Goal: Transaction & Acquisition: Book appointment/travel/reservation

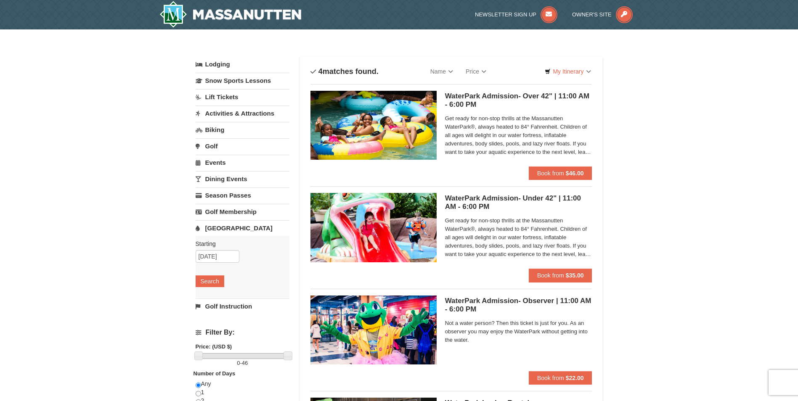
click at [221, 98] on link "Lift Tickets" at bounding box center [243, 97] width 94 height 16
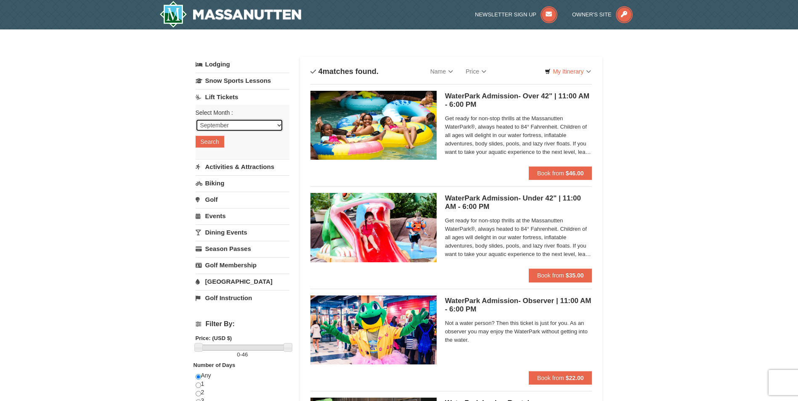
click at [279, 126] on select "September October November December January February March April May June July …" at bounding box center [240, 125] width 88 height 13
select select "10"
click at [196, 119] on select "September October November December January February March April May June July …" at bounding box center [240, 125] width 88 height 13
click at [215, 139] on button "Search" at bounding box center [210, 142] width 29 height 12
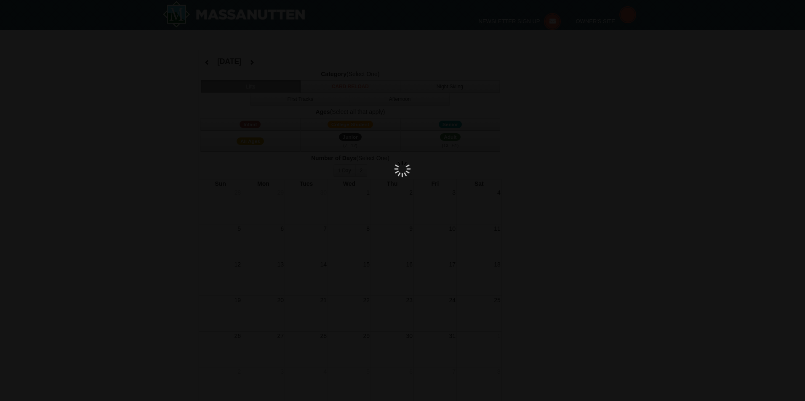
select select "10"
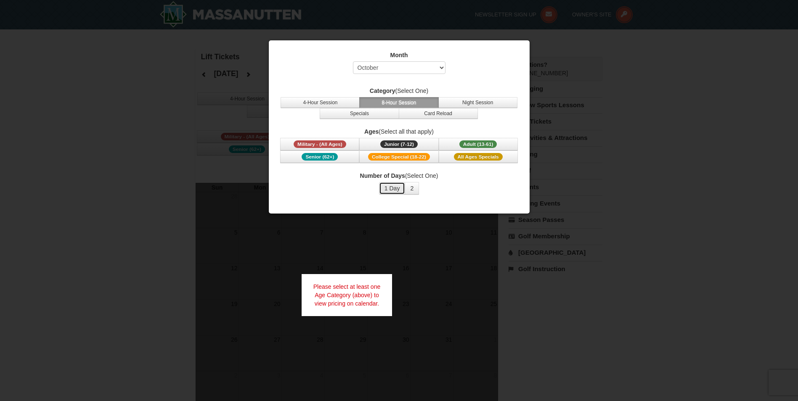
click at [392, 189] on button "1 Day" at bounding box center [392, 188] width 27 height 13
click at [404, 146] on span "Junior (7-12)" at bounding box center [398, 145] width 37 height 8
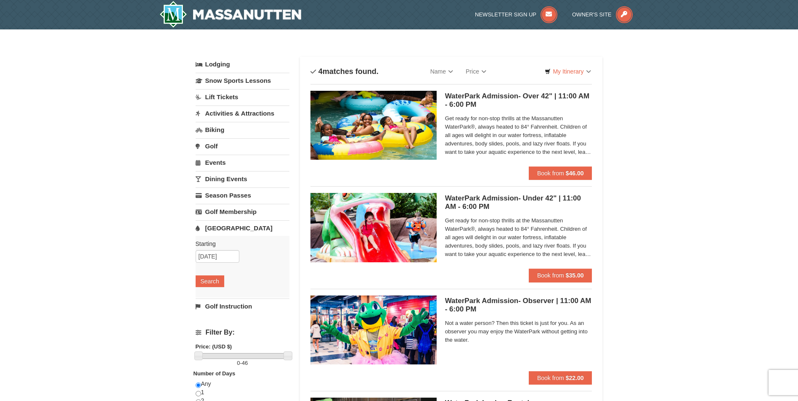
click at [240, 110] on link "Activities & Attractions" at bounding box center [243, 114] width 94 height 16
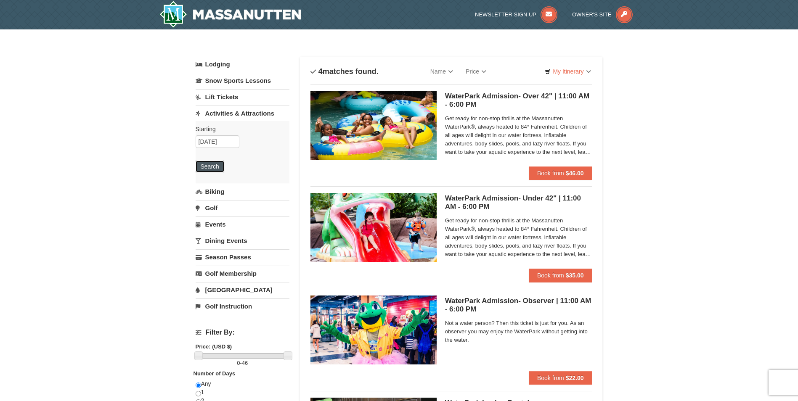
click at [216, 164] on button "Search" at bounding box center [210, 167] width 29 height 12
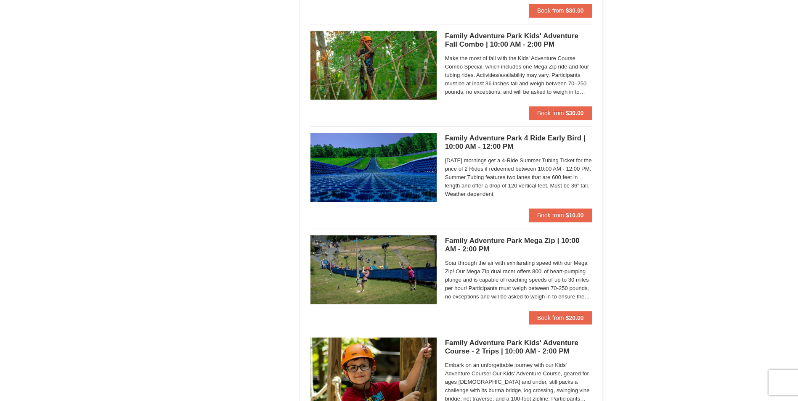
scroll to position [2020, 0]
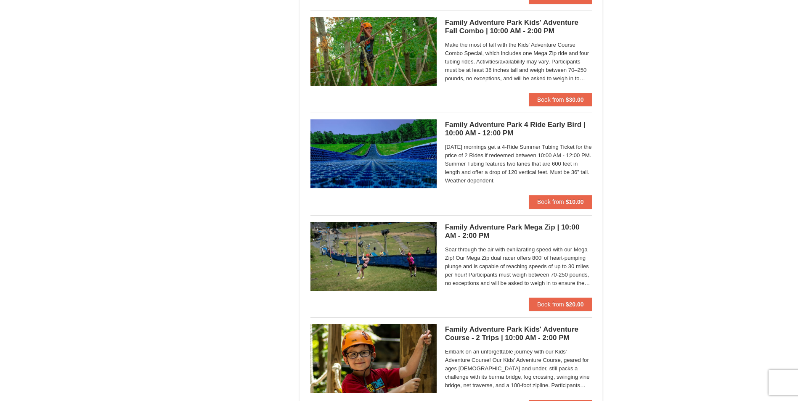
click at [511, 132] on h5 "Family Adventure Park 4 Ride Early Bird | 10:00 AM - 12:00 PM Massanutten Famil…" at bounding box center [518, 129] width 147 height 17
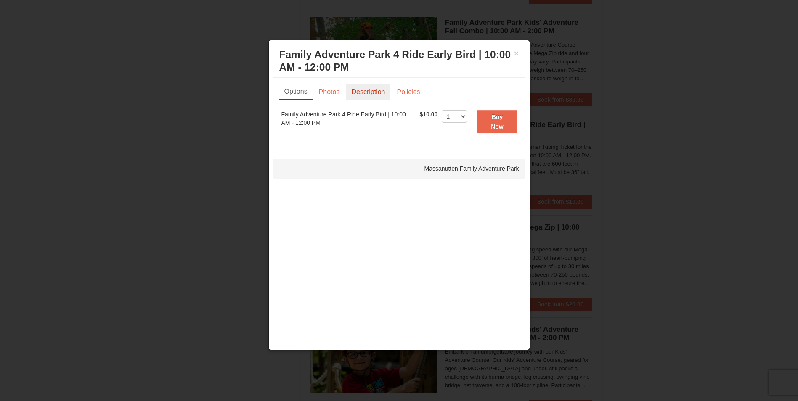
click at [373, 93] on link "Description" at bounding box center [368, 92] width 45 height 16
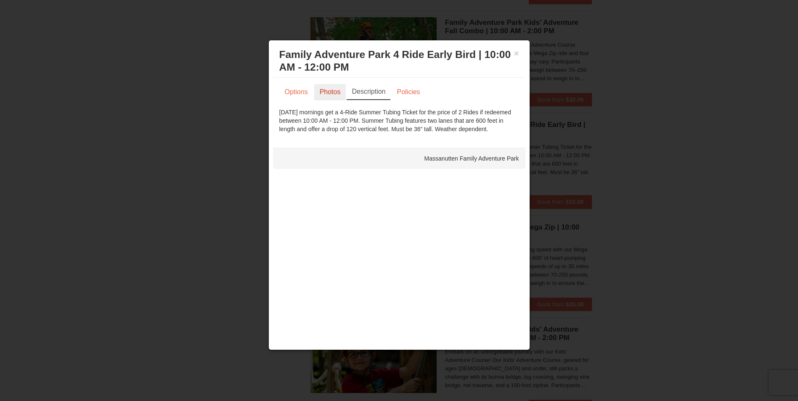
click at [330, 89] on link "Photos" at bounding box center [330, 92] width 32 height 16
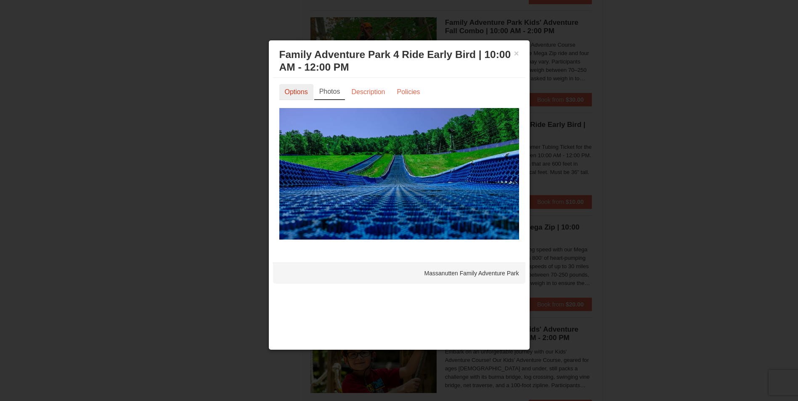
click at [297, 91] on link "Options" at bounding box center [296, 92] width 34 height 16
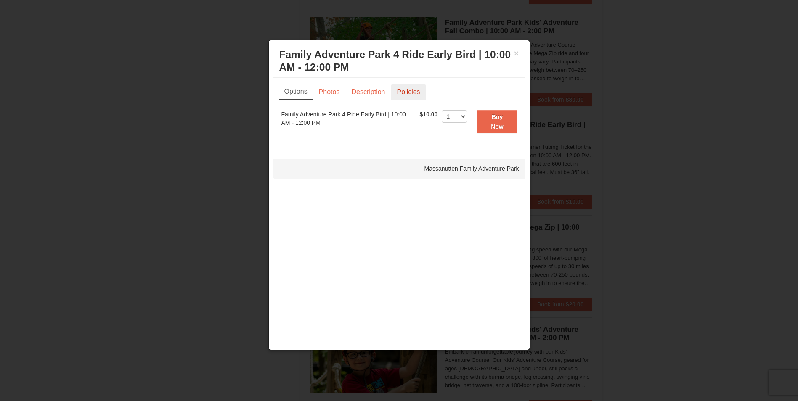
click at [415, 93] on link "Policies" at bounding box center [408, 92] width 34 height 16
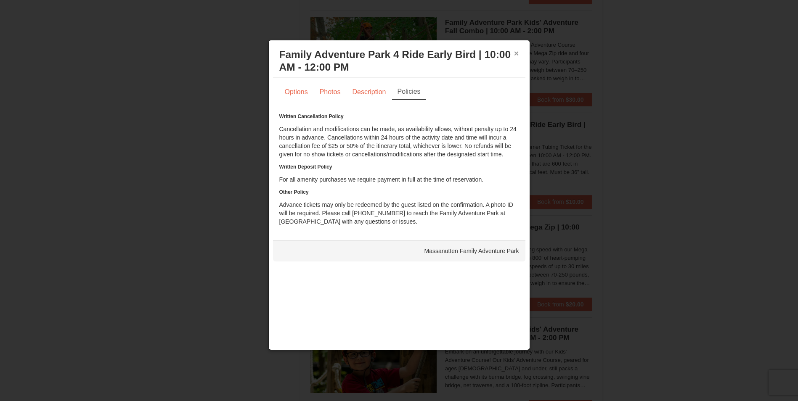
click at [514, 50] on button "×" at bounding box center [516, 53] width 5 height 8
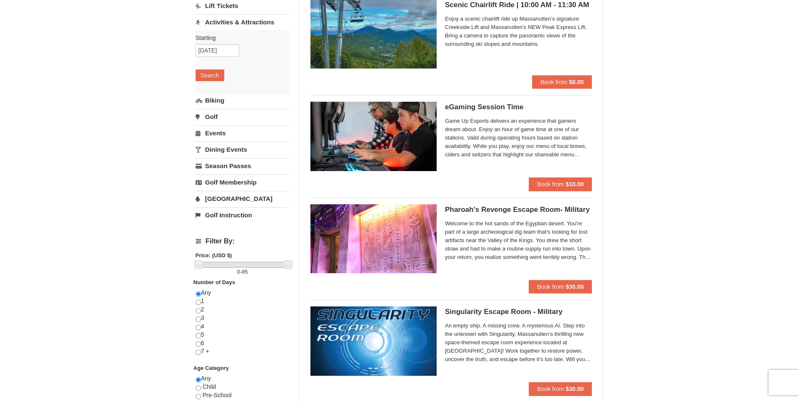
scroll to position [42, 0]
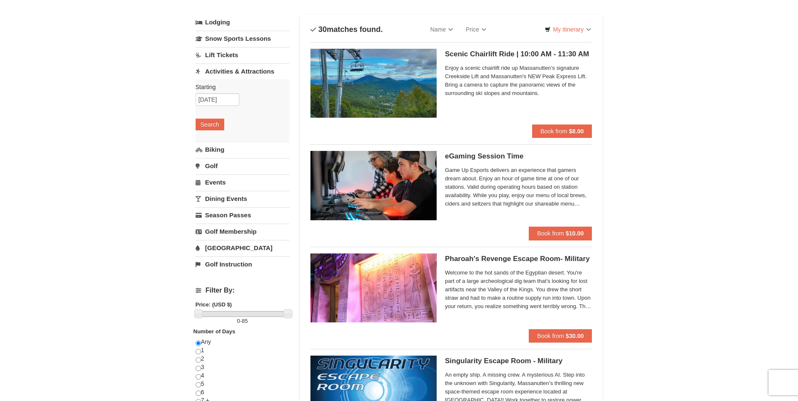
click at [223, 247] on link "[GEOGRAPHIC_DATA]" at bounding box center [243, 248] width 94 height 16
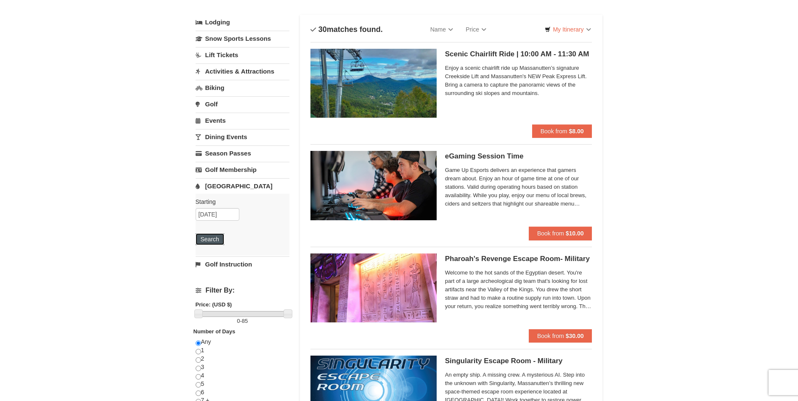
click at [205, 238] on button "Search" at bounding box center [210, 240] width 29 height 12
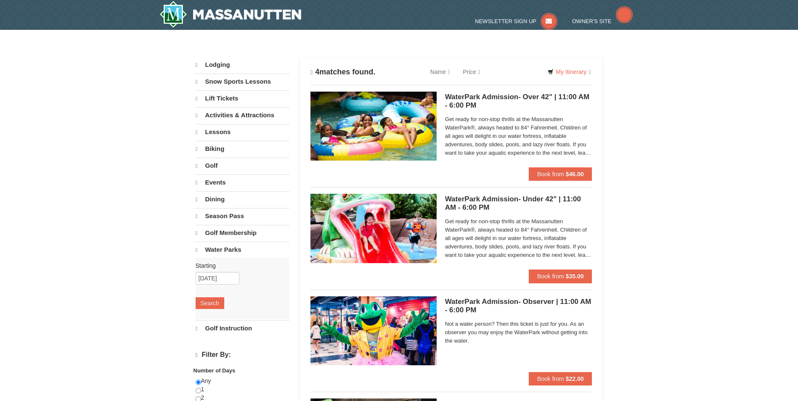
select select "9"
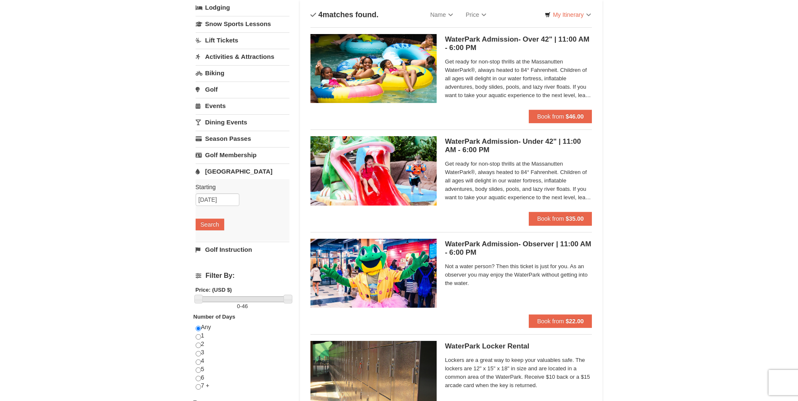
scroll to position [42, 0]
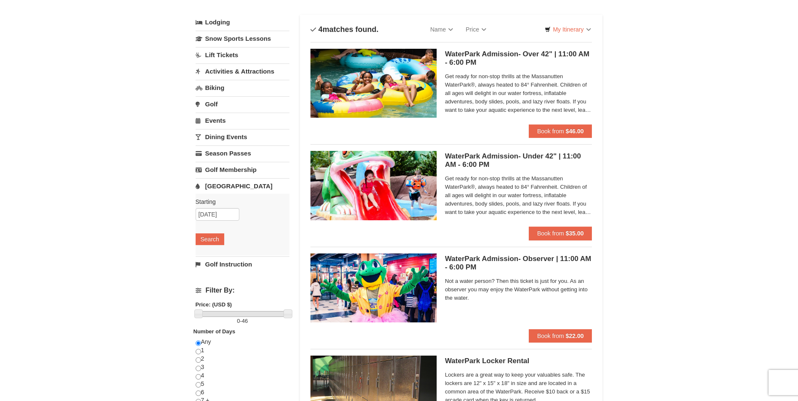
click at [521, 152] on h5 "WaterPark Admission- Under 42" | 11:00 AM - 6:00 PM Massanutten Indoor/Outdoor …" at bounding box center [518, 160] width 147 height 17
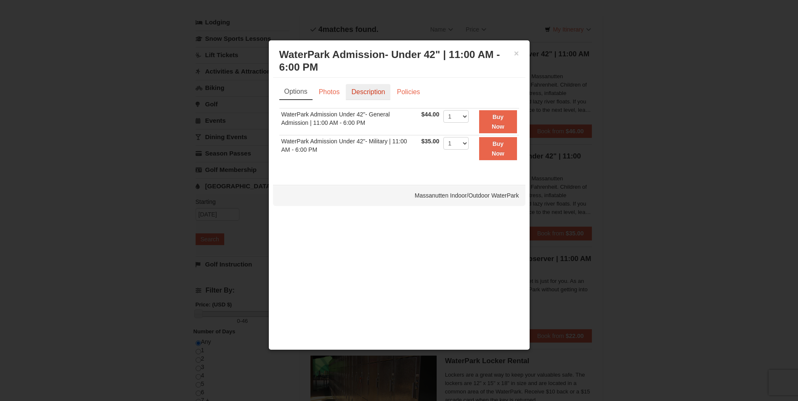
click at [363, 94] on link "Description" at bounding box center [368, 92] width 45 height 16
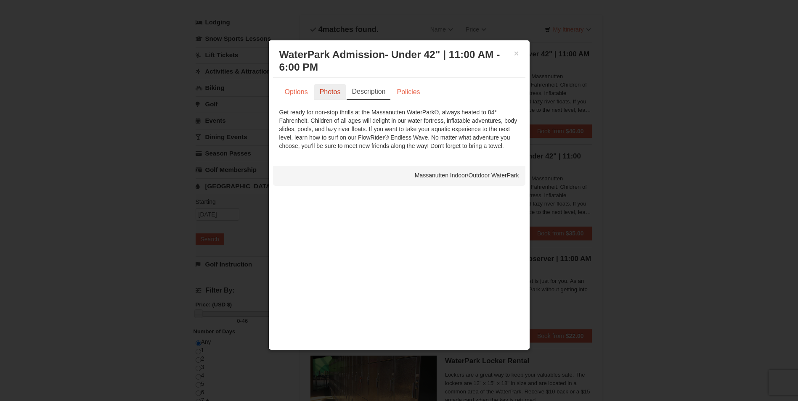
click at [323, 90] on link "Photos" at bounding box center [330, 92] width 32 height 16
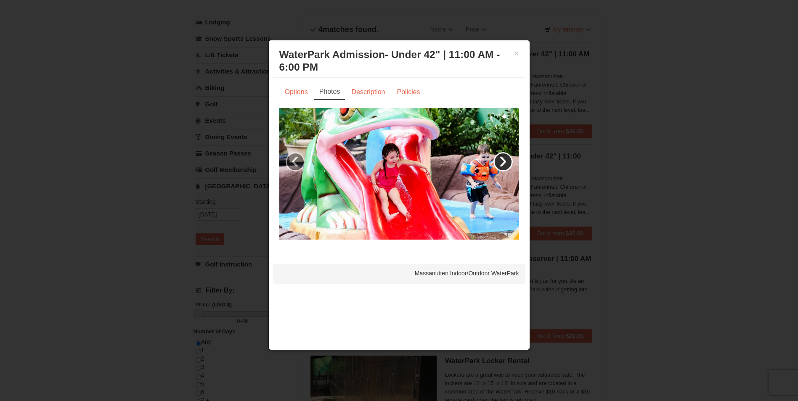
click at [502, 162] on link "›" at bounding box center [503, 161] width 19 height 19
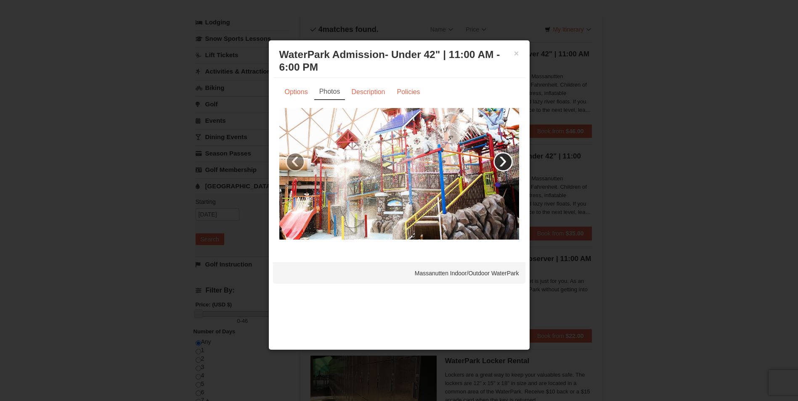
click at [502, 162] on link "›" at bounding box center [503, 161] width 19 height 19
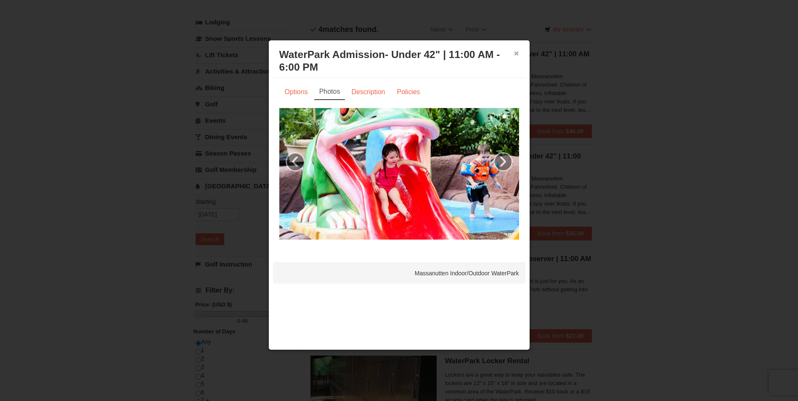
click at [516, 52] on button "×" at bounding box center [516, 53] width 5 height 8
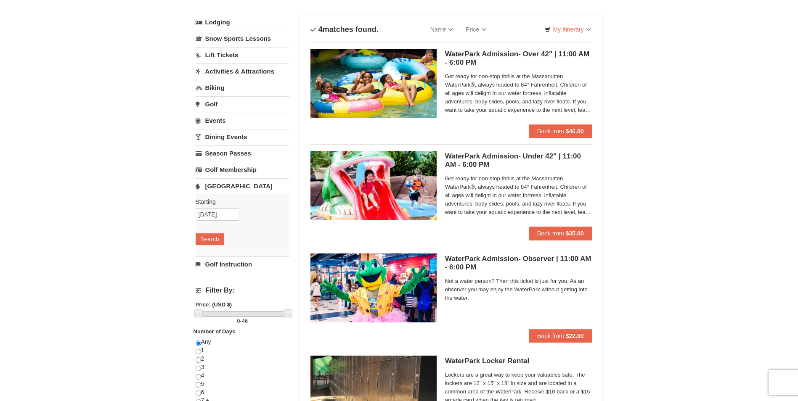
scroll to position [0, 0]
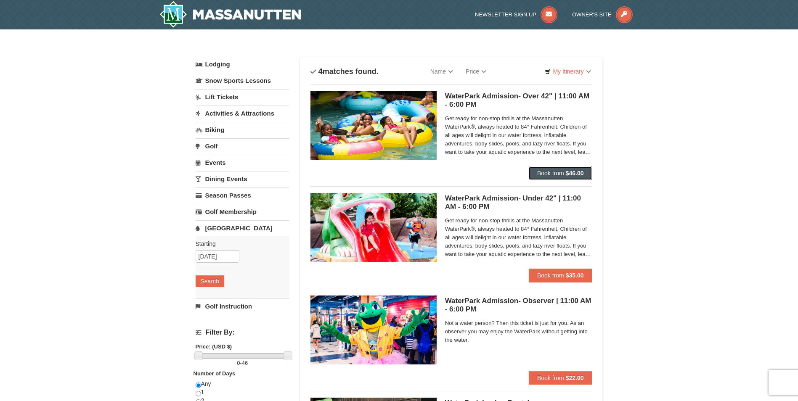
click at [536, 173] on button "Book from $46.00" at bounding box center [561, 173] width 64 height 13
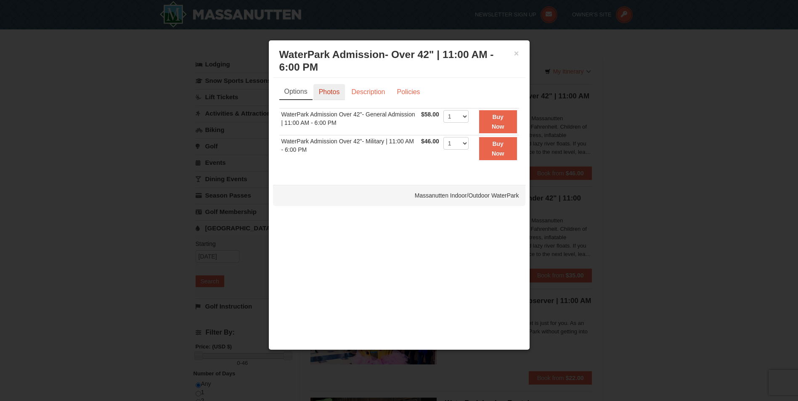
click at [336, 94] on link "Photos" at bounding box center [329, 92] width 32 height 16
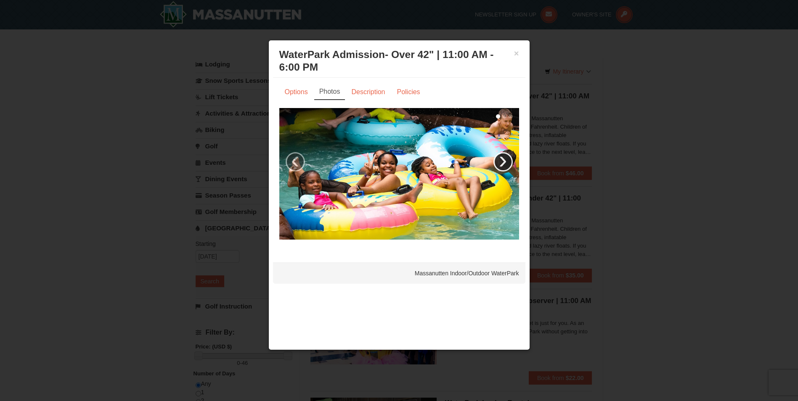
click at [504, 164] on link "›" at bounding box center [503, 161] width 19 height 19
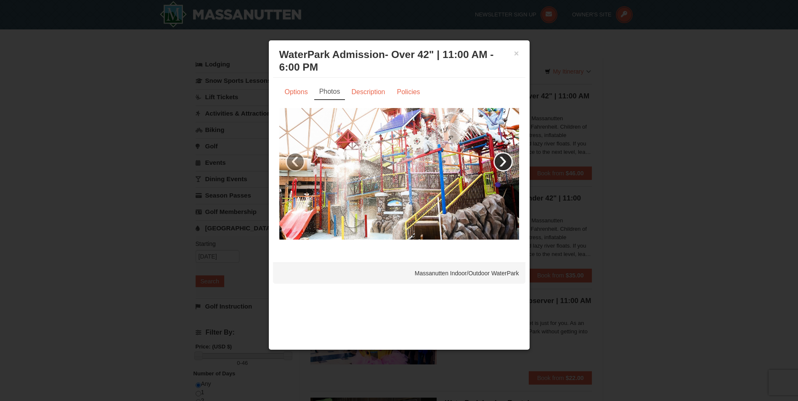
click at [504, 164] on link "›" at bounding box center [503, 161] width 19 height 19
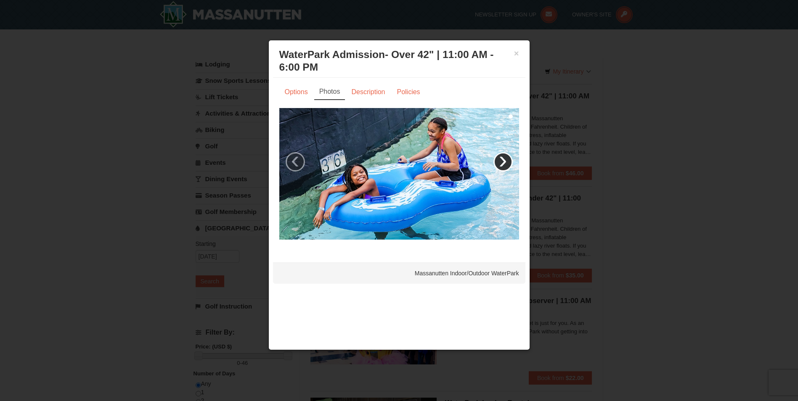
click at [497, 163] on link "›" at bounding box center [503, 161] width 19 height 19
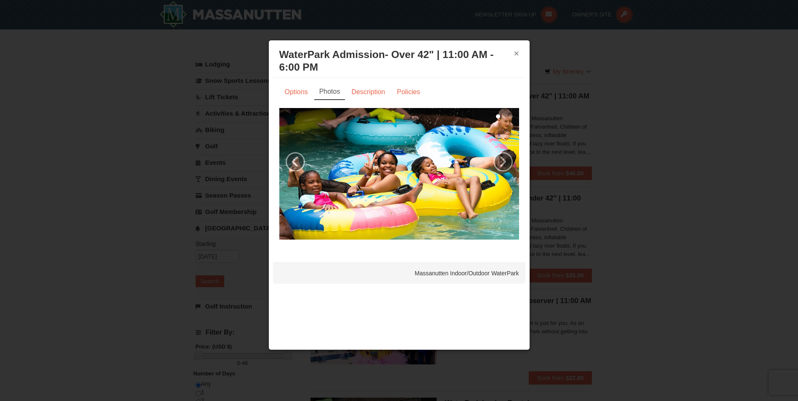
click at [517, 56] on button "×" at bounding box center [516, 53] width 5 height 8
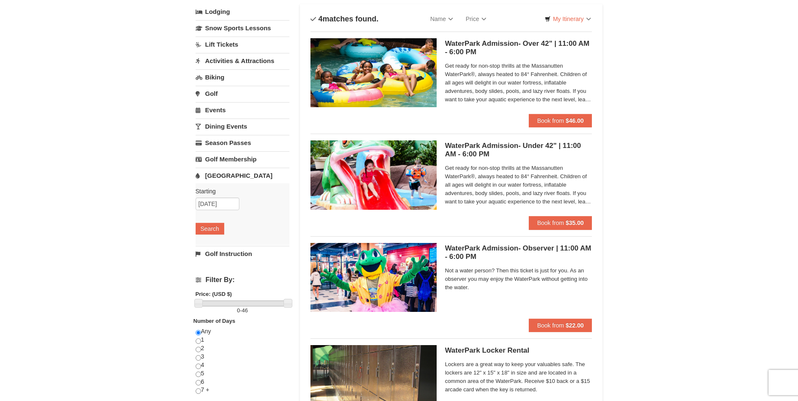
scroll to position [42, 0]
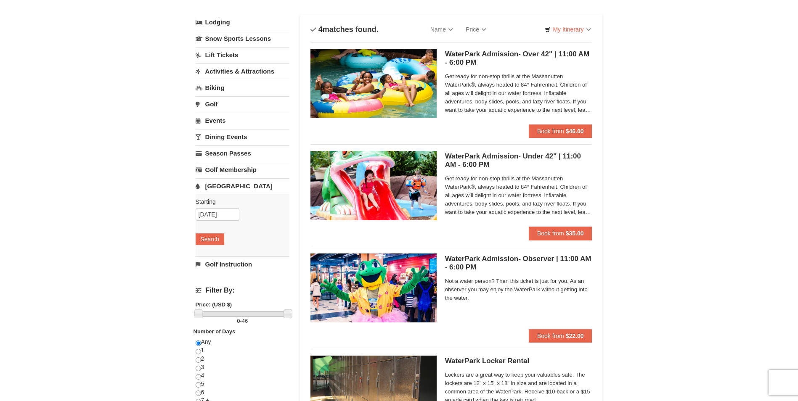
click at [223, 19] on link "Lodging" at bounding box center [243, 22] width 94 height 15
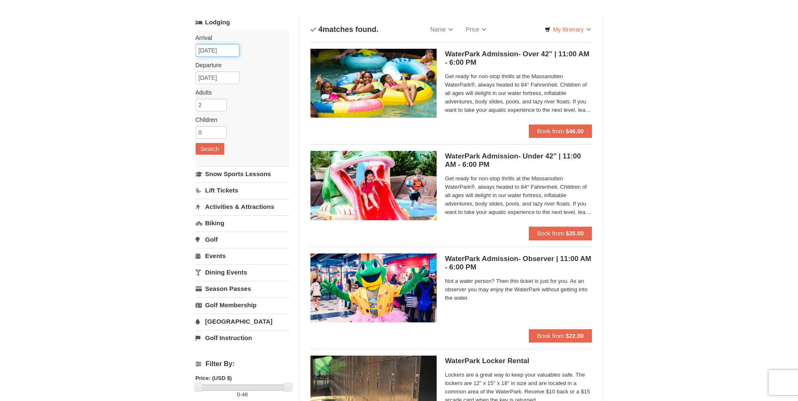
click at [220, 49] on input "10/19/2025" at bounding box center [218, 50] width 44 height 13
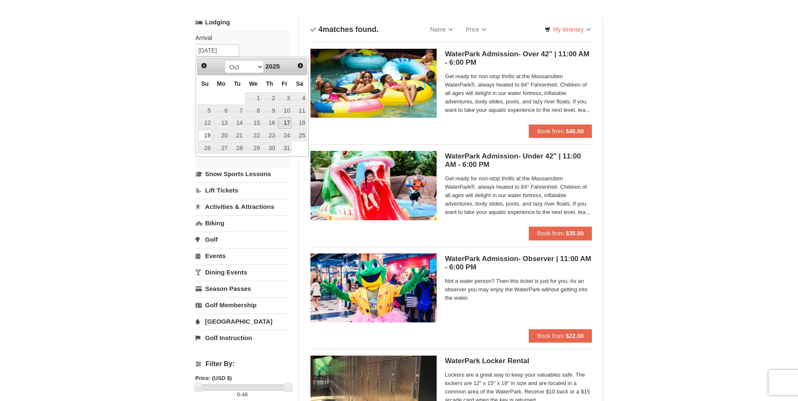
click at [286, 124] on link "17" at bounding box center [285, 123] width 14 height 12
type input "[DATE]"
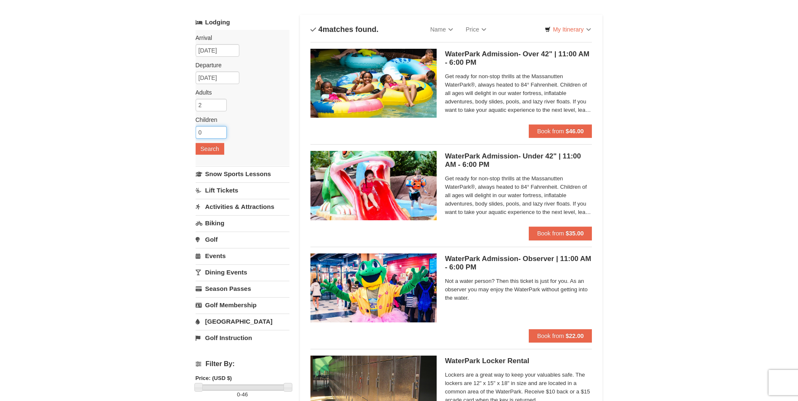
click at [210, 131] on input "0" at bounding box center [211, 132] width 31 height 13
click at [220, 128] on input "1" at bounding box center [211, 132] width 31 height 13
click at [223, 129] on input "2" at bounding box center [211, 132] width 31 height 13
type input "3"
click at [223, 129] on input "3" at bounding box center [211, 132] width 31 height 13
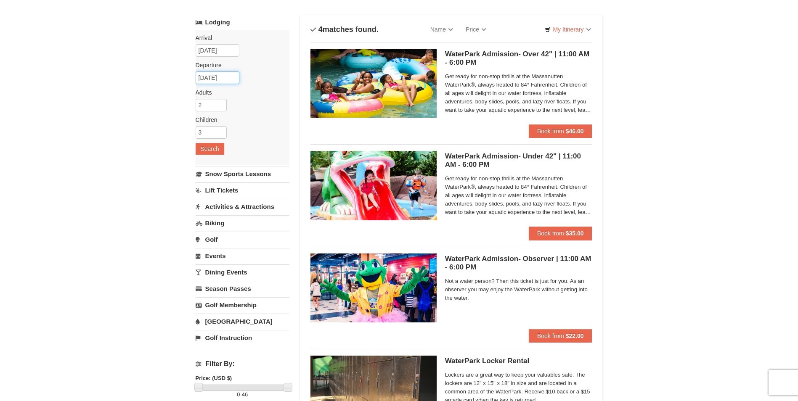
click at [211, 76] on input "10/21/2025" at bounding box center [218, 78] width 44 height 13
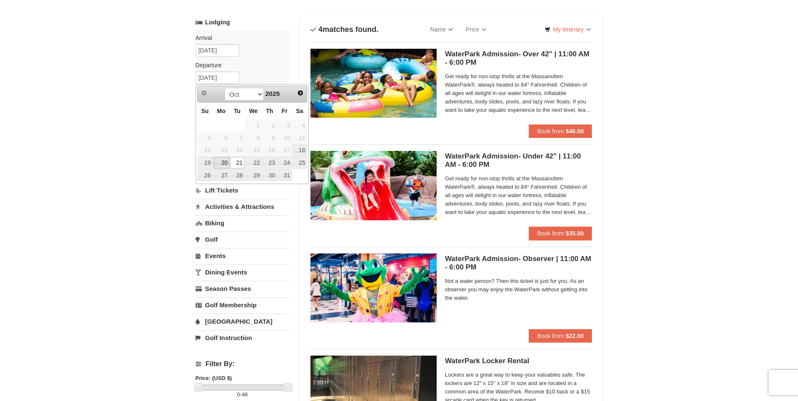
click at [224, 159] on link "20" at bounding box center [221, 163] width 16 height 12
type input "[DATE]"
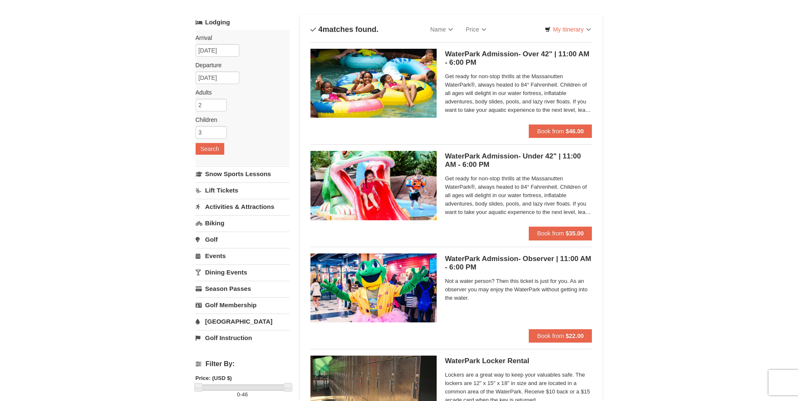
click at [171, 139] on div "× Categories List Filter My Itinerary Questions? 1-540-289-9441 Lodging Arrival…" at bounding box center [399, 267] width 798 height 561
click at [217, 148] on button "Search" at bounding box center [210, 149] width 29 height 12
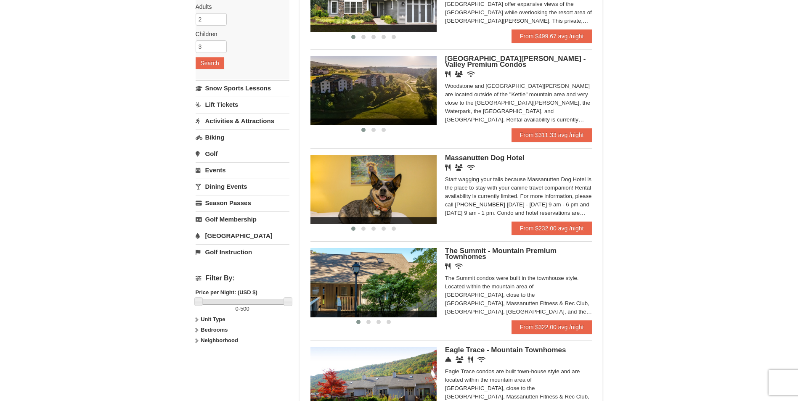
scroll to position [126, 0]
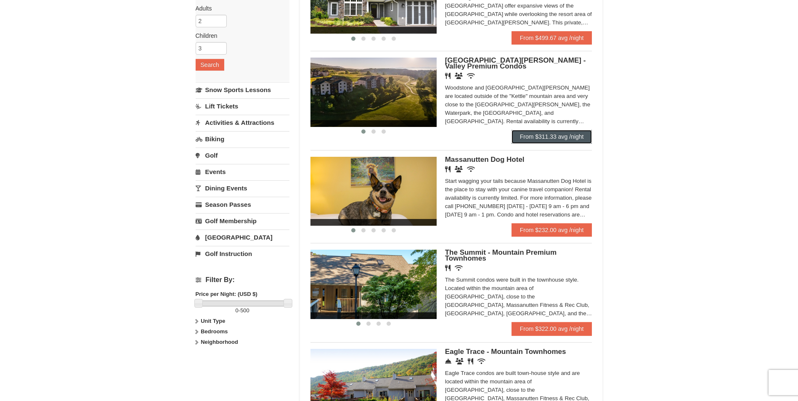
click at [547, 137] on link "From $311.33 avg /night" at bounding box center [552, 136] width 81 height 13
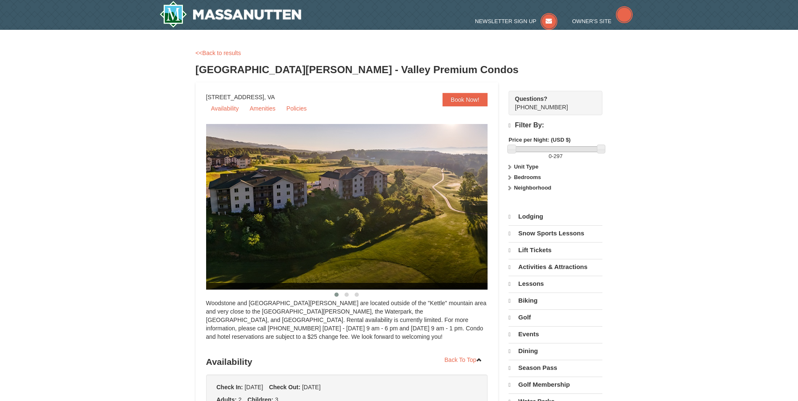
select select "9"
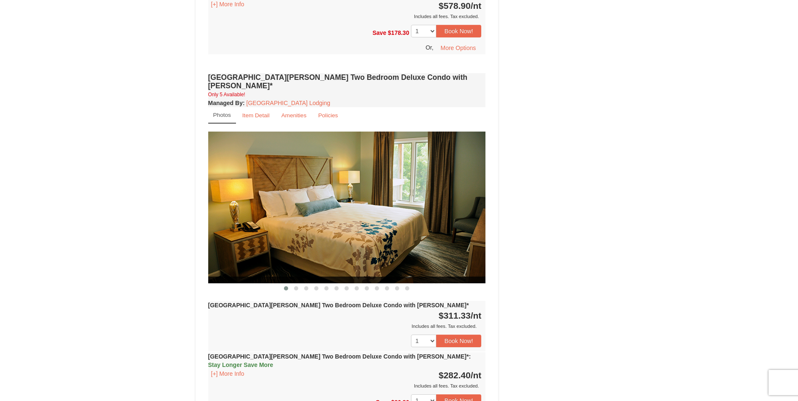
scroll to position [715, 0]
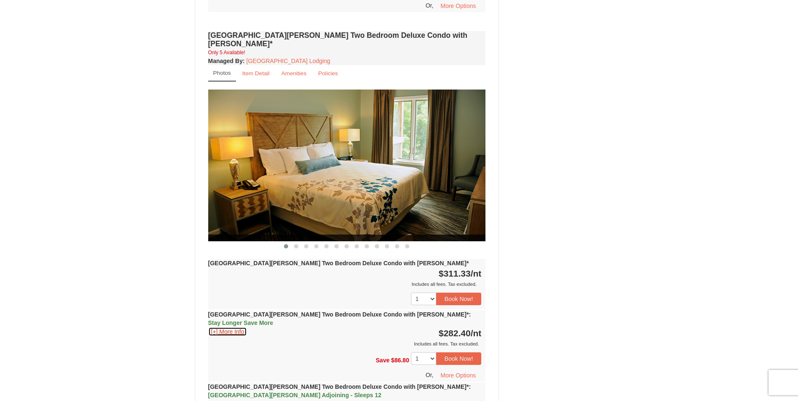
click at [229, 327] on button "[+] More Info" at bounding box center [227, 331] width 39 height 9
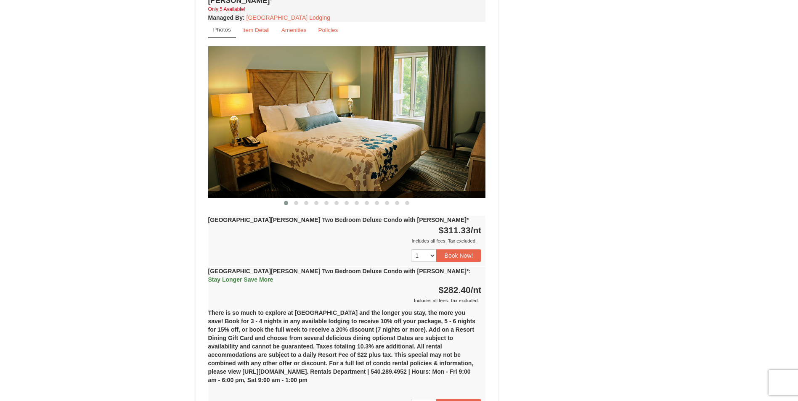
scroll to position [841, 0]
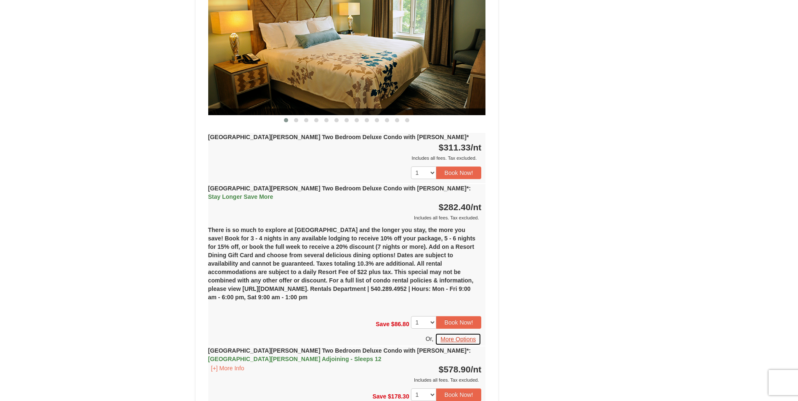
click at [470, 333] on button "More Options" at bounding box center [458, 339] width 46 height 13
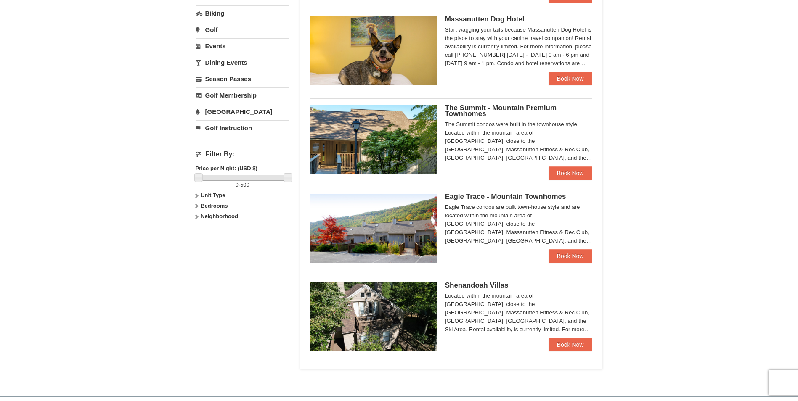
scroll to position [252, 0]
click at [573, 259] on link "Book Now" at bounding box center [571, 255] width 44 height 13
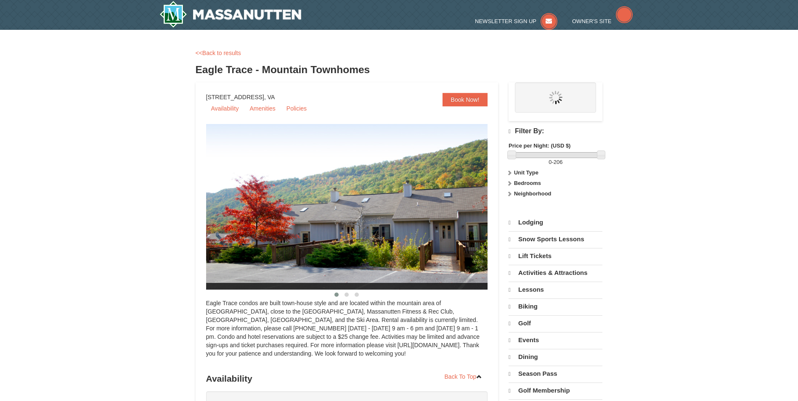
select select "9"
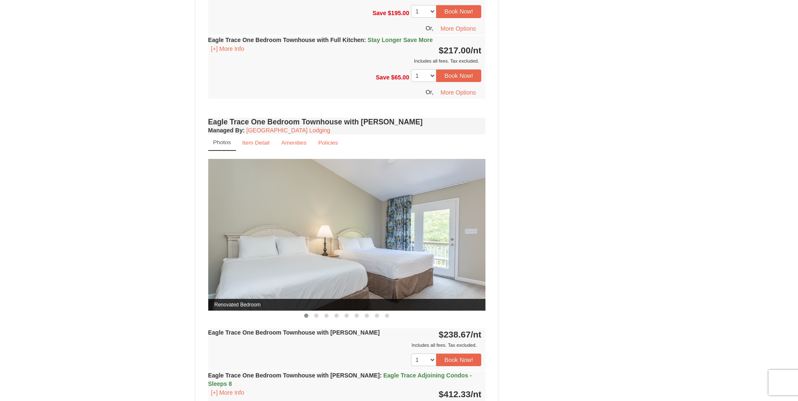
scroll to position [631, 0]
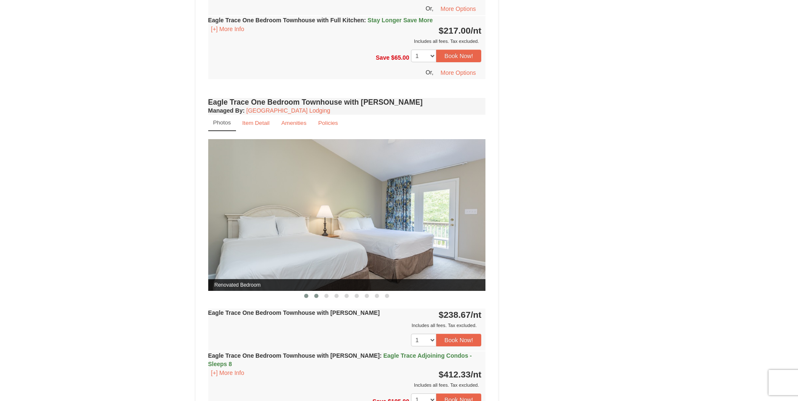
click at [316, 299] on button at bounding box center [316, 296] width 10 height 8
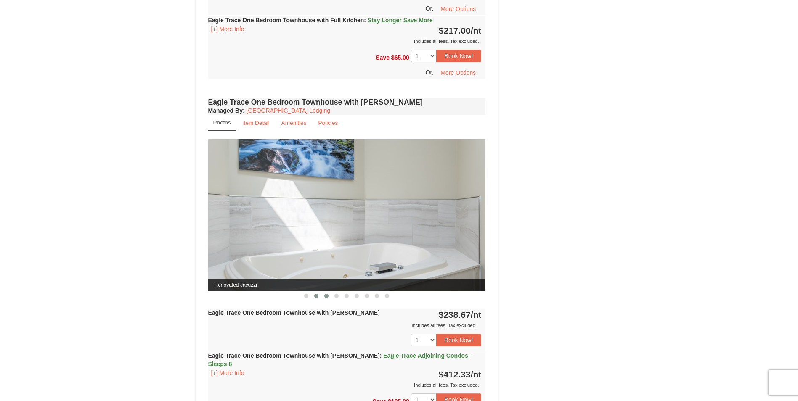
click at [326, 298] on button at bounding box center [326, 296] width 10 height 8
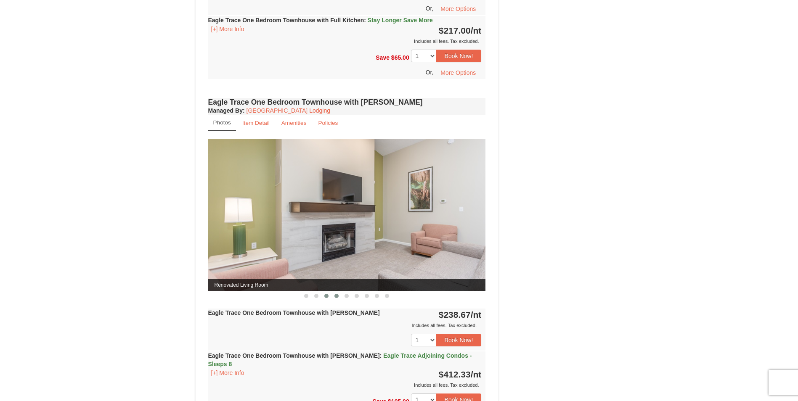
click at [338, 297] on span at bounding box center [337, 296] width 4 height 4
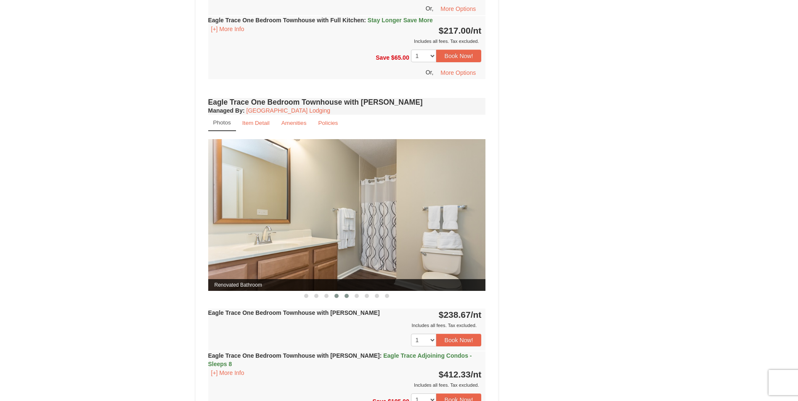
click at [345, 296] on span at bounding box center [347, 296] width 4 height 4
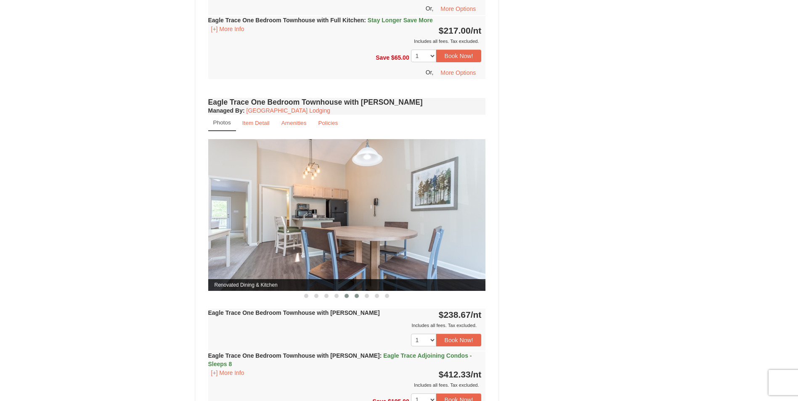
click at [355, 296] on span at bounding box center [357, 296] width 4 height 4
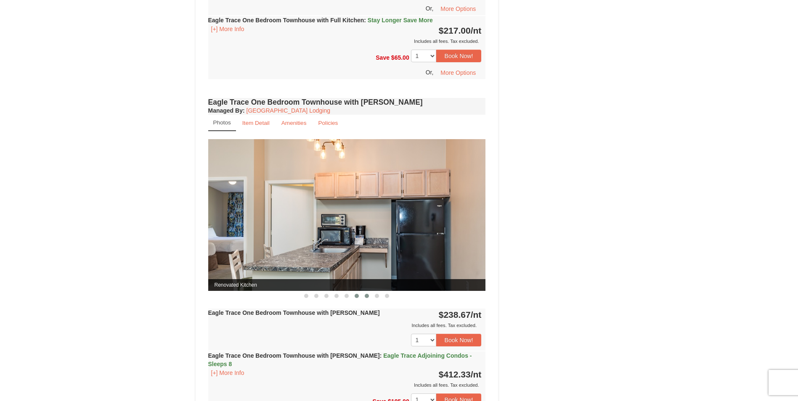
click at [366, 297] on span at bounding box center [367, 296] width 4 height 4
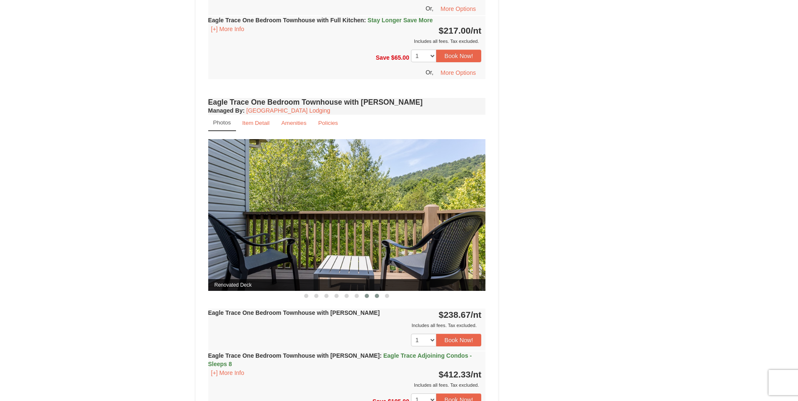
click at [377, 297] on span at bounding box center [377, 296] width 4 height 4
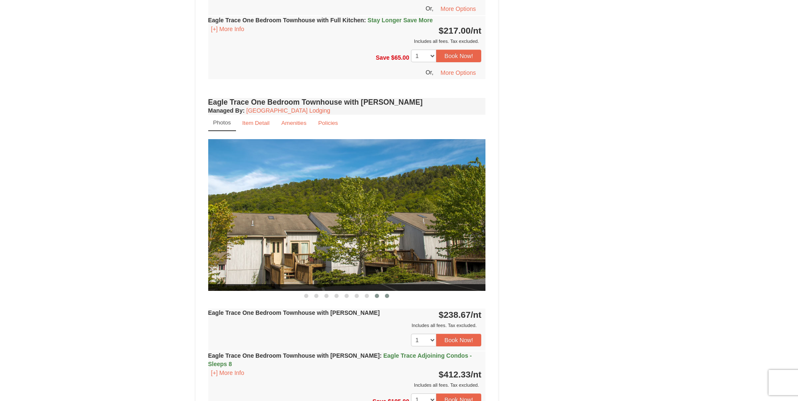
click at [385, 295] on button at bounding box center [387, 296] width 10 height 8
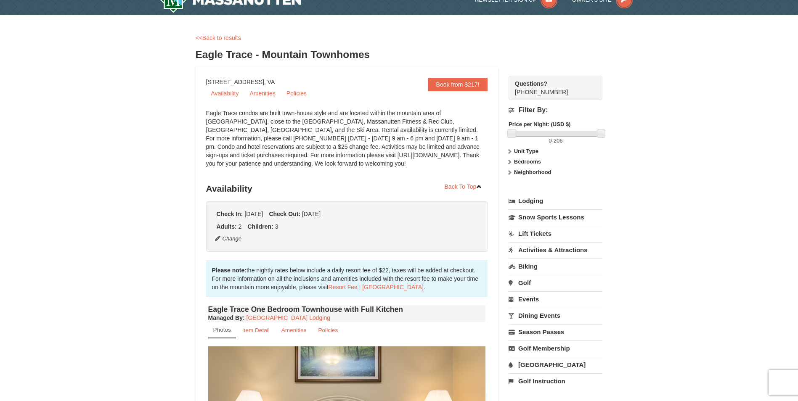
scroll to position [0, 0]
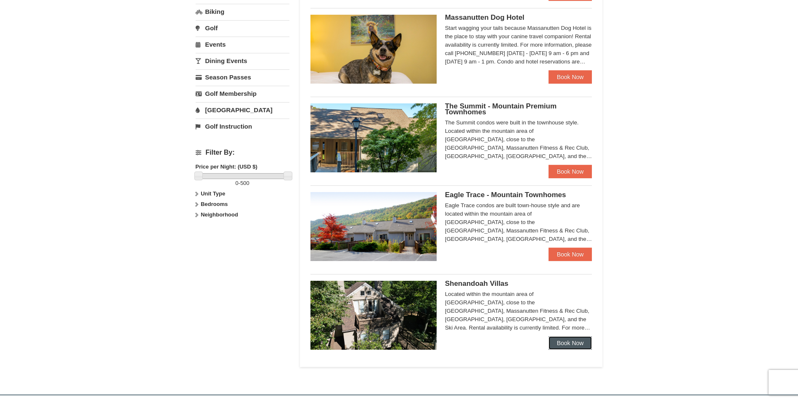
click at [571, 345] on link "Book Now" at bounding box center [571, 343] width 44 height 13
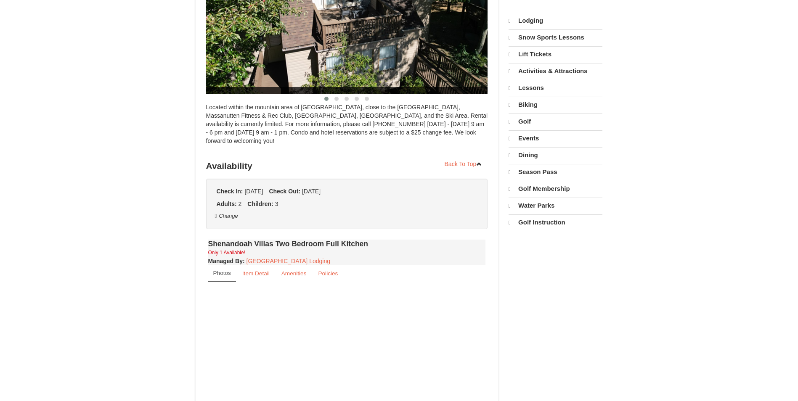
select select "9"
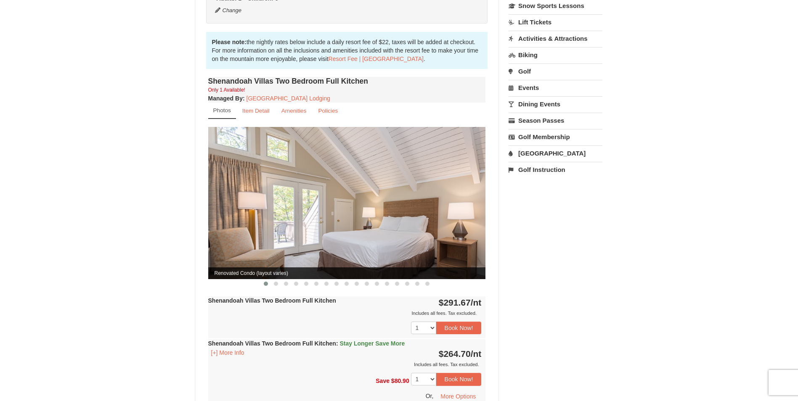
scroll to position [245, 0]
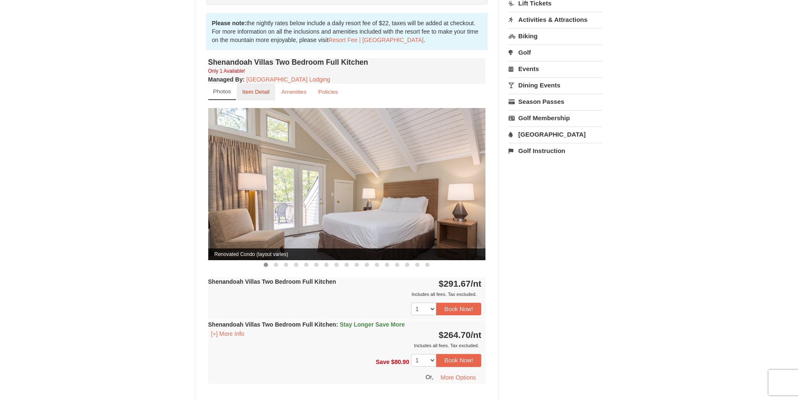
click at [257, 89] on small "Item Detail" at bounding box center [255, 92] width 27 height 6
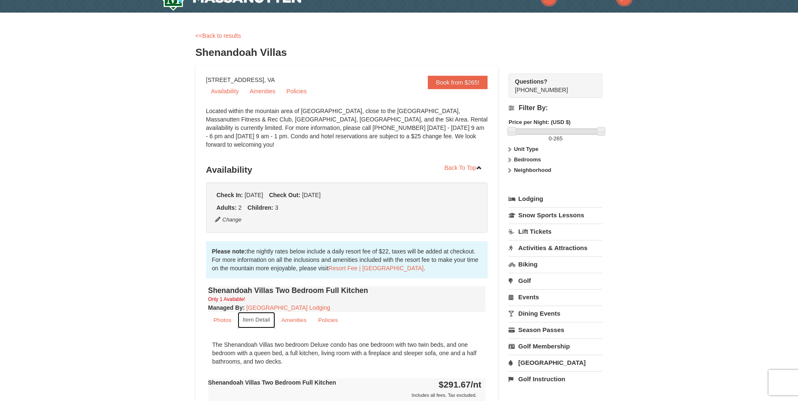
scroll to position [0, 0]
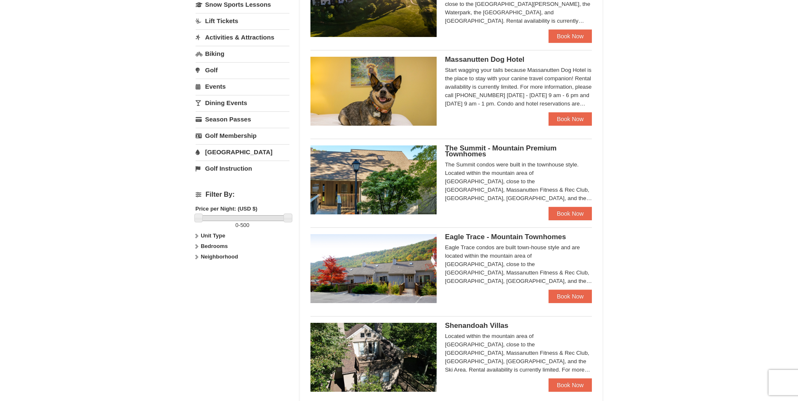
scroll to position [170, 0]
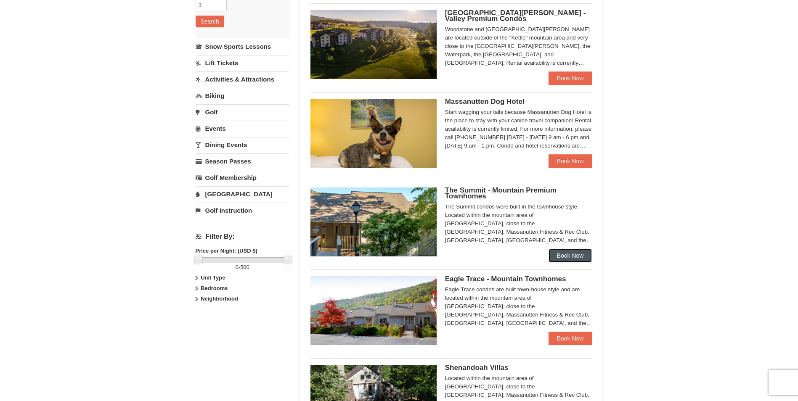
click at [566, 255] on link "Book Now" at bounding box center [571, 255] width 44 height 13
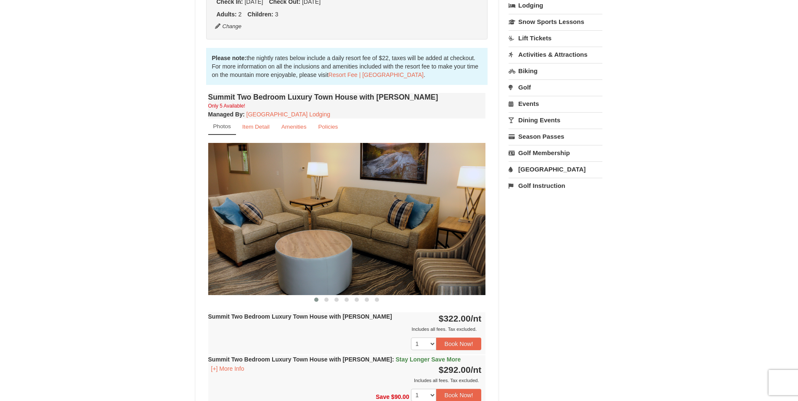
scroll to position [210, 0]
click at [325, 300] on span at bounding box center [326, 300] width 4 height 4
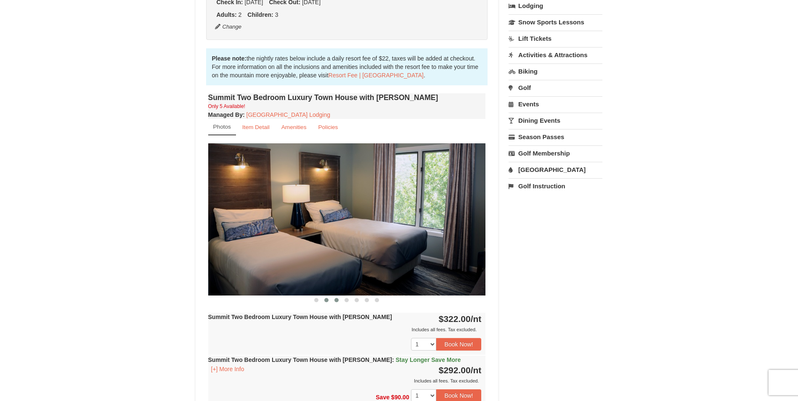
click at [337, 299] on span at bounding box center [337, 300] width 4 height 4
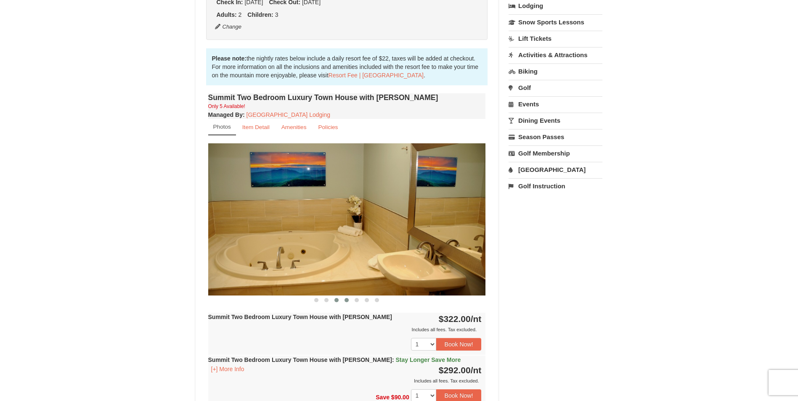
click at [348, 300] on span at bounding box center [347, 300] width 4 height 4
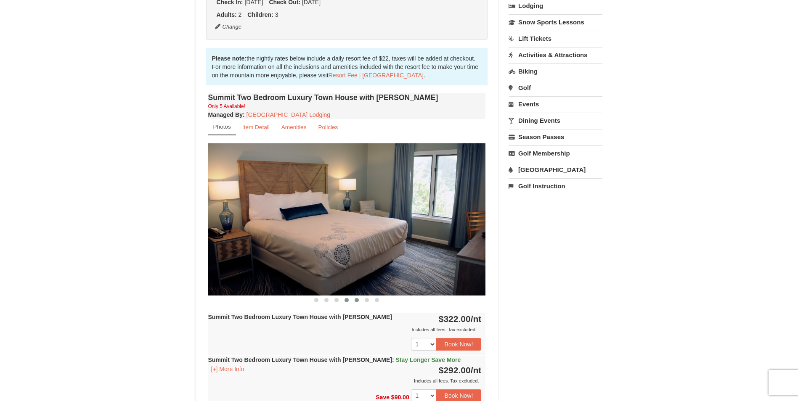
click at [357, 298] on span at bounding box center [357, 300] width 4 height 4
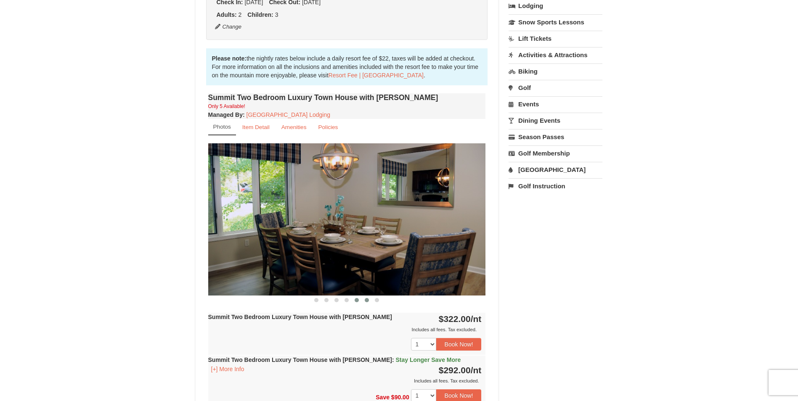
click at [366, 299] on span at bounding box center [367, 300] width 4 height 4
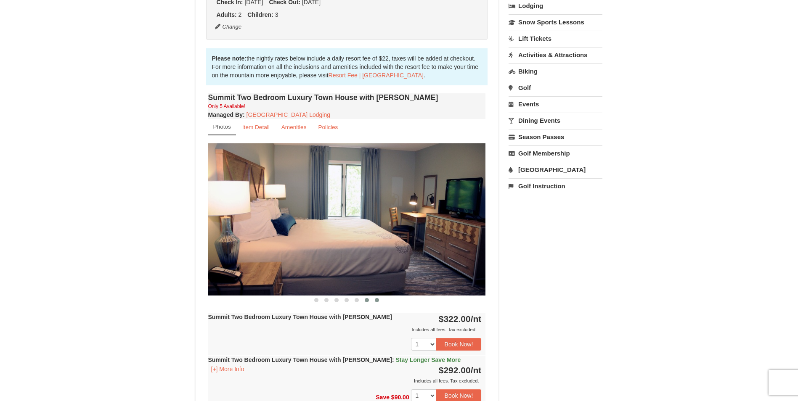
click at [378, 301] on span at bounding box center [377, 300] width 4 height 4
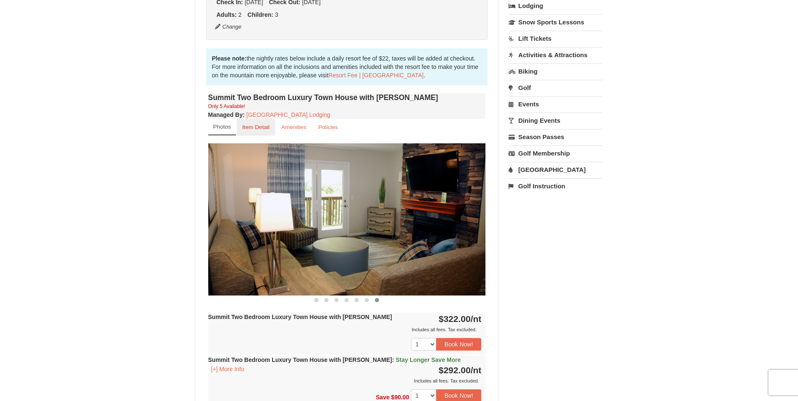
click at [254, 129] on small "Item Detail" at bounding box center [255, 127] width 27 height 6
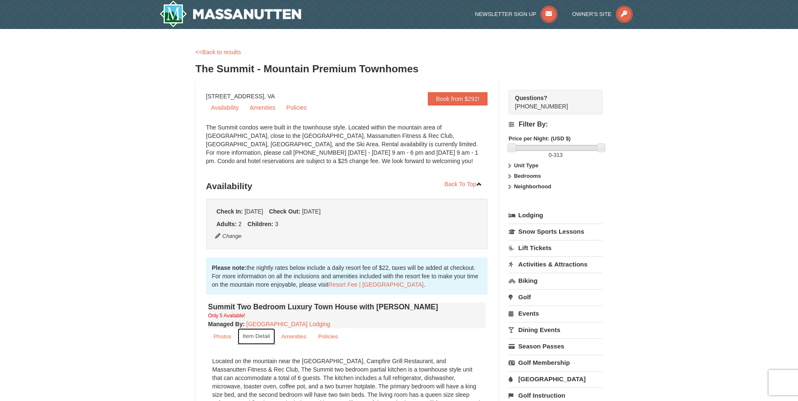
scroll to position [0, 0]
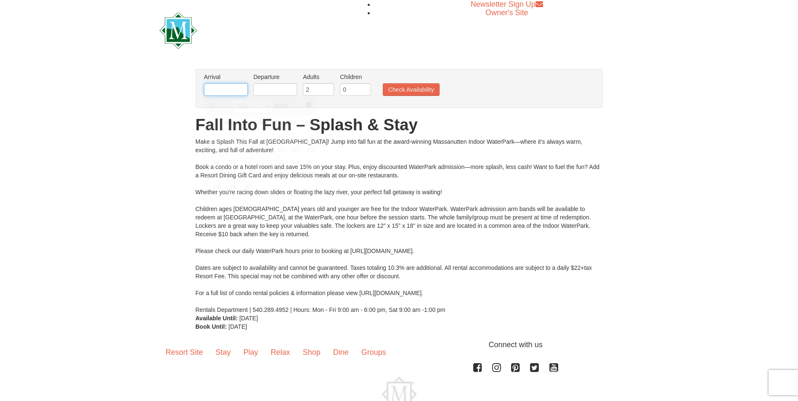
click at [237, 93] on input "text" at bounding box center [226, 89] width 44 height 13
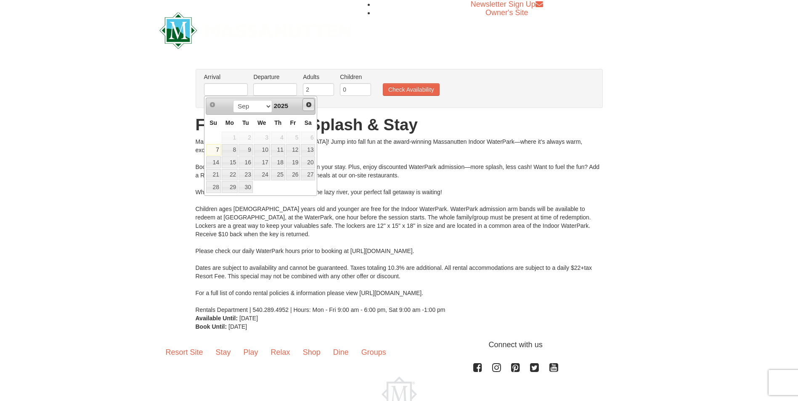
click at [308, 106] on span "Next" at bounding box center [308, 104] width 7 height 7
click at [297, 162] on link "17" at bounding box center [293, 163] width 14 height 12
type input "[DATE]"
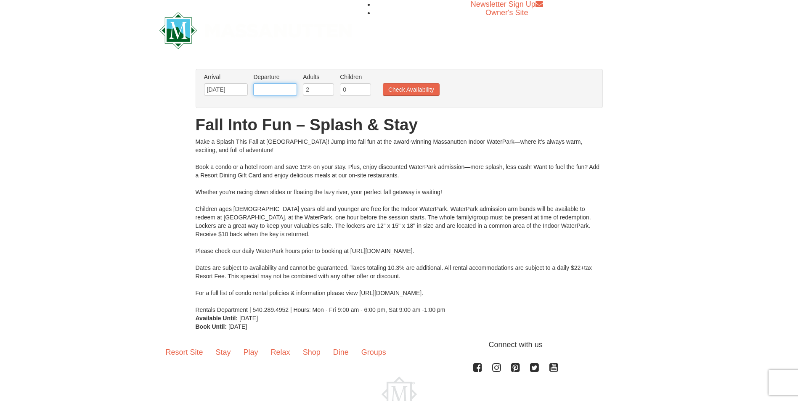
click at [281, 95] on input "text" at bounding box center [275, 89] width 44 height 13
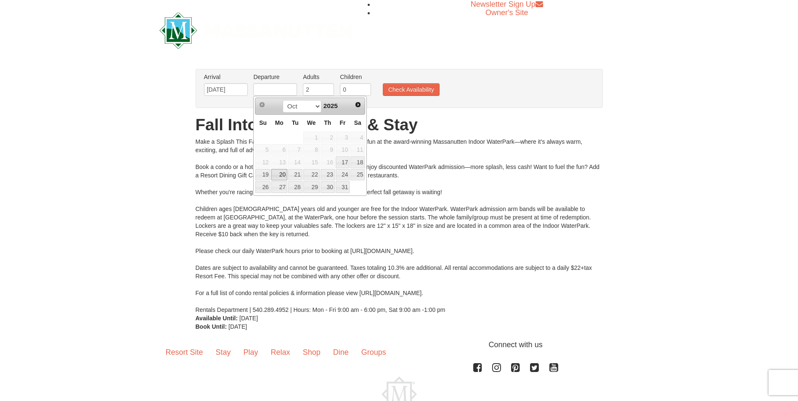
click at [276, 174] on link "20" at bounding box center [279, 175] width 16 height 12
type input "[DATE]"
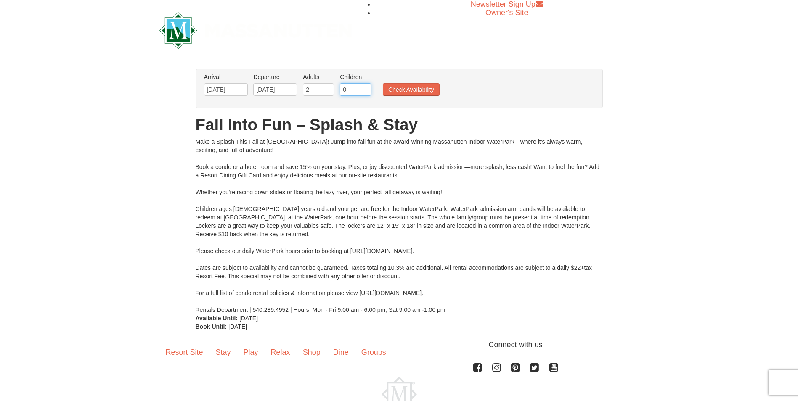
click at [343, 88] on input "0" at bounding box center [355, 89] width 31 height 13
click at [365, 87] on input "1" at bounding box center [355, 89] width 31 height 13
click at [365, 87] on input "2" at bounding box center [355, 89] width 31 height 13
type input "3"
click at [365, 87] on input "3" at bounding box center [355, 89] width 31 height 13
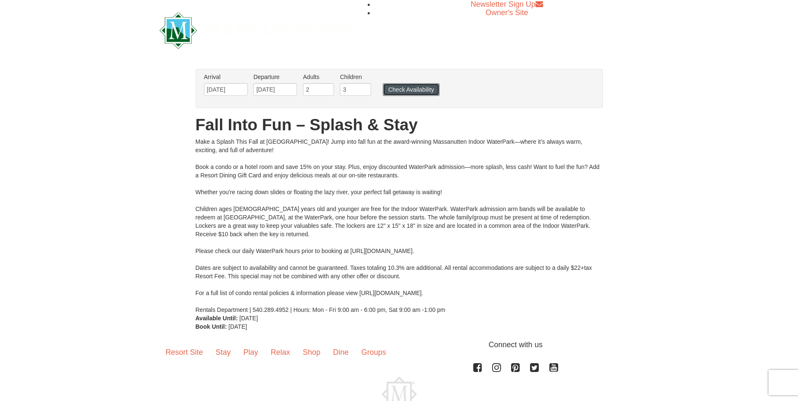
click at [391, 85] on button "Check Availability" at bounding box center [411, 89] width 57 height 13
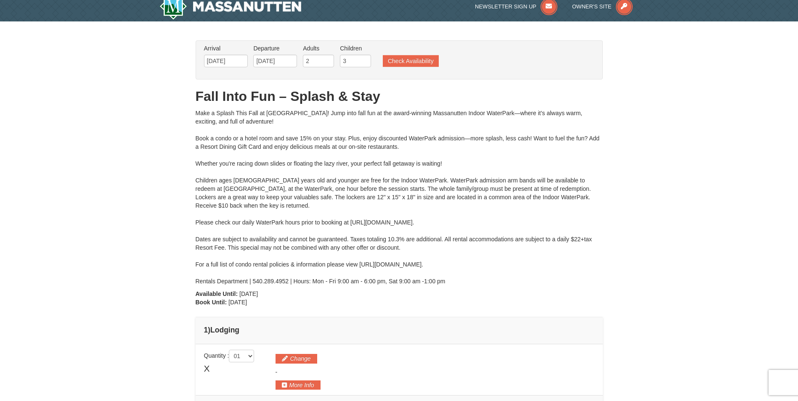
type input "[DATE]"
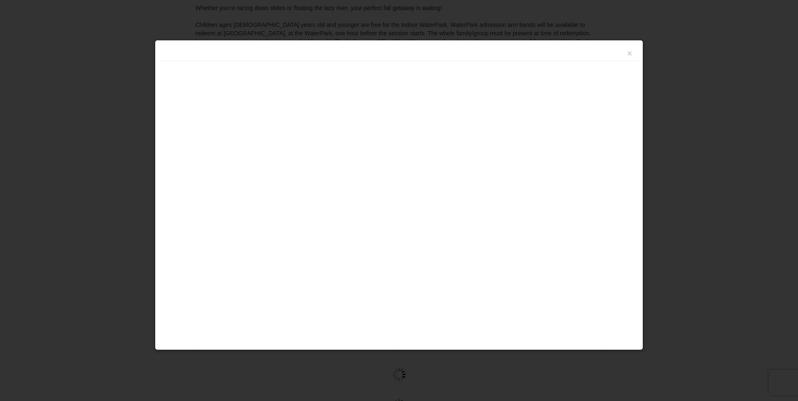
type input "[DATE]"
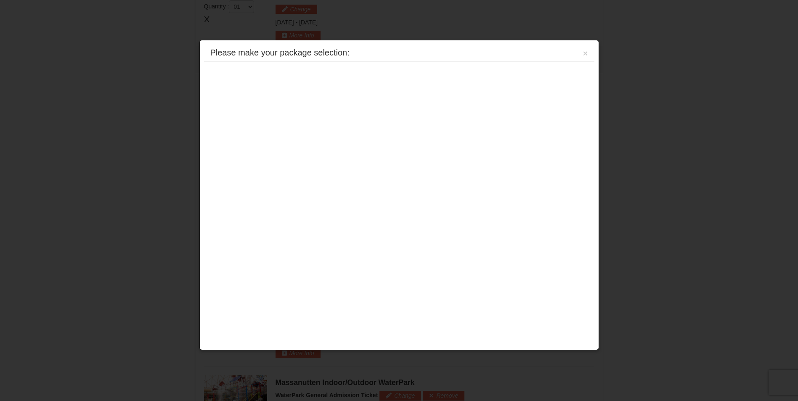
scroll to position [360, 0]
click at [586, 53] on button "×" at bounding box center [585, 53] width 5 height 8
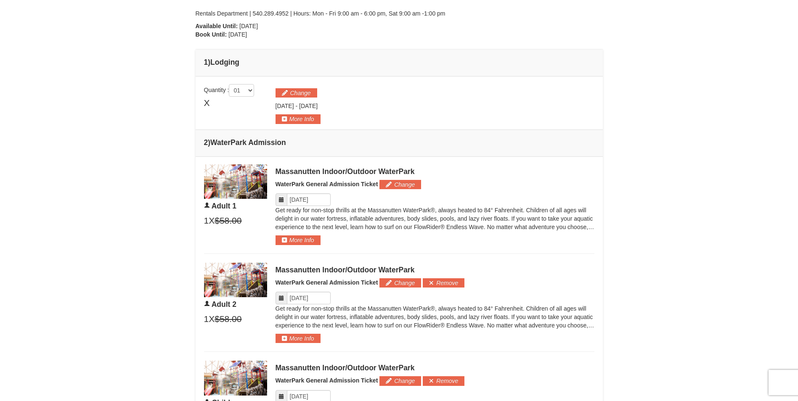
scroll to position [234, 0]
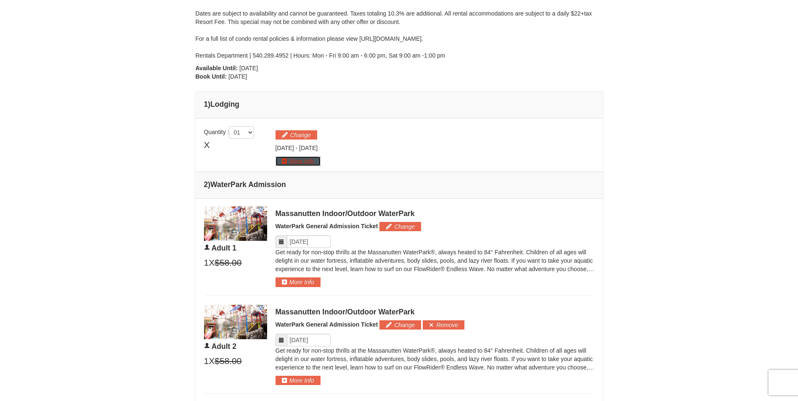
click at [283, 162] on button "More Info" at bounding box center [298, 161] width 45 height 9
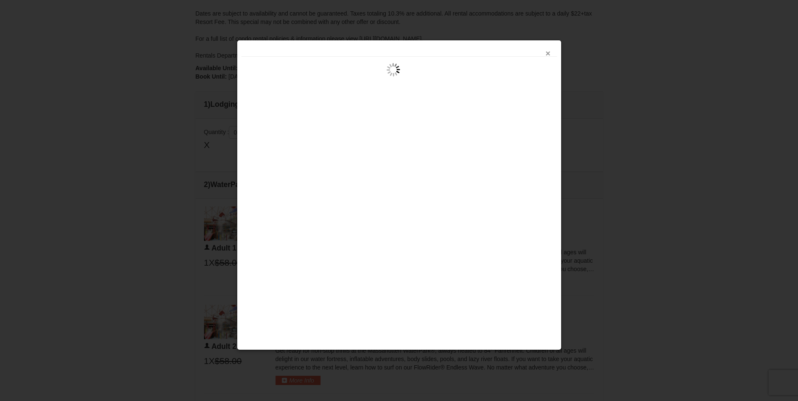
click at [550, 53] on button "×" at bounding box center [548, 53] width 5 height 8
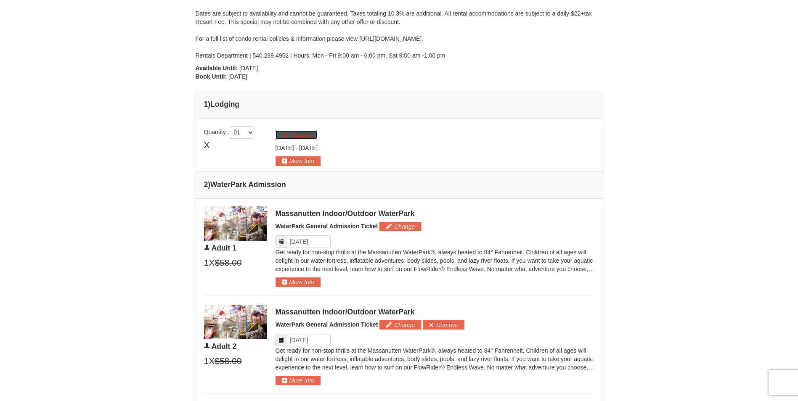
click at [285, 134] on button "Change" at bounding box center [297, 134] width 42 height 9
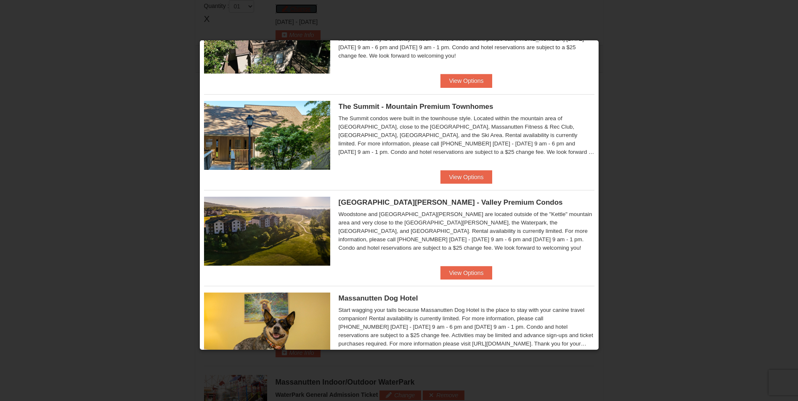
scroll to position [295, 0]
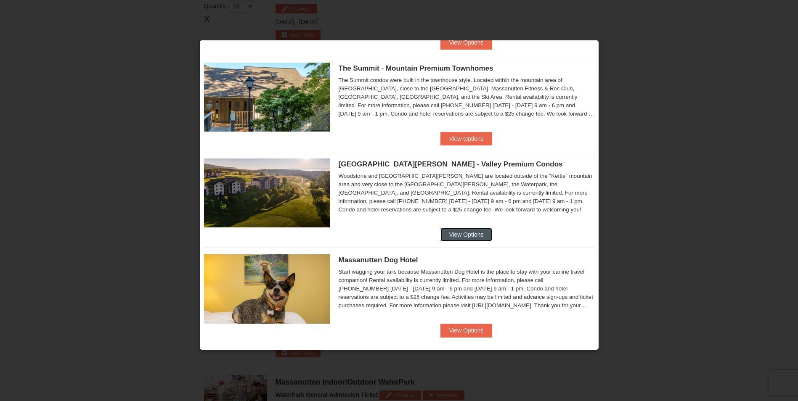
click at [453, 233] on button "View Options" at bounding box center [466, 234] width 51 height 13
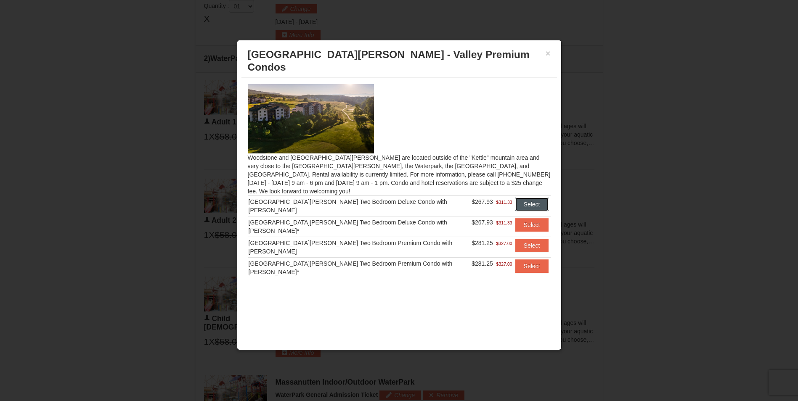
click at [522, 198] on button "Select" at bounding box center [531, 204] width 33 height 13
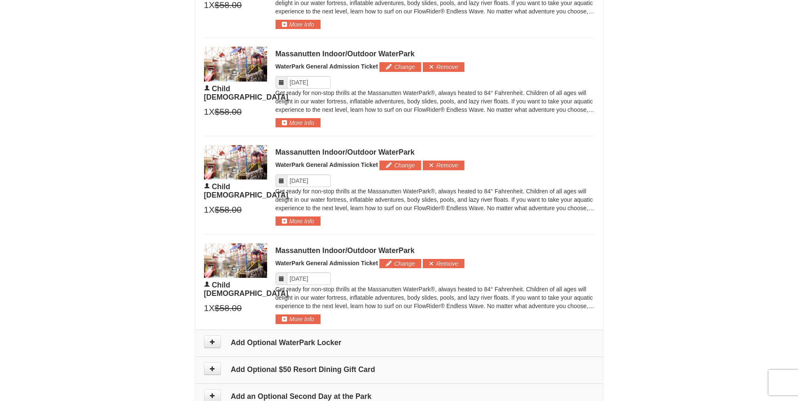
scroll to position [613, 0]
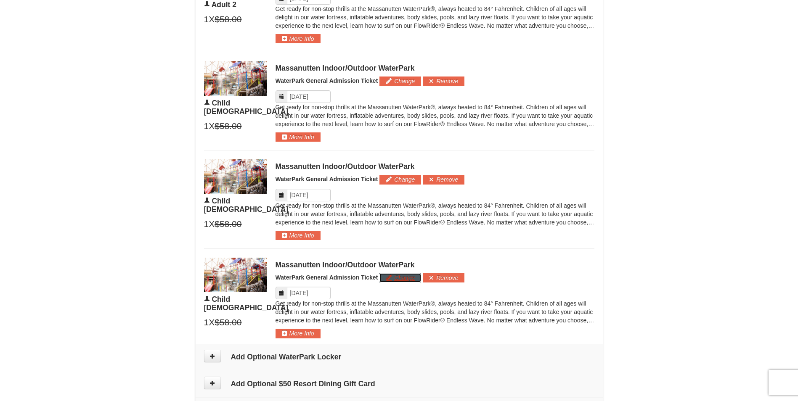
click at [402, 279] on button "Change" at bounding box center [401, 277] width 42 height 9
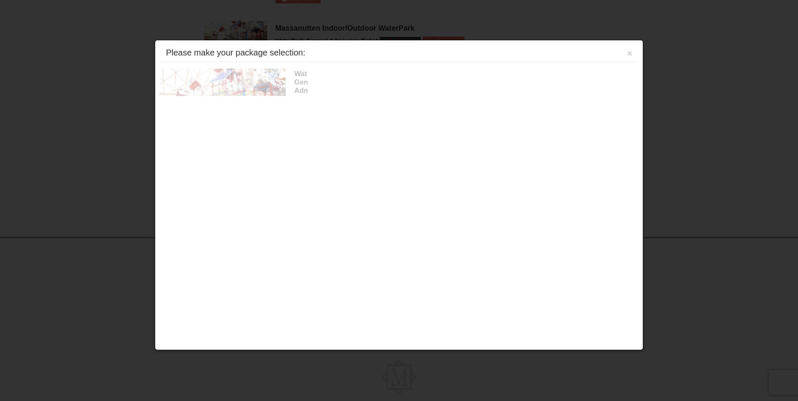
scroll to position [871, 0]
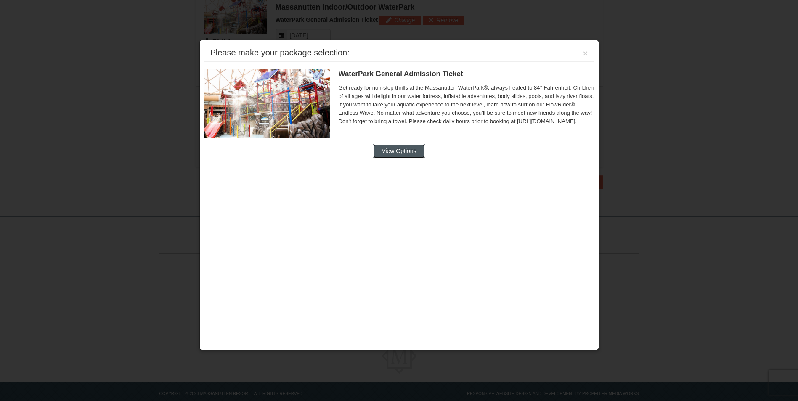
click at [417, 149] on button "View Options" at bounding box center [398, 150] width 51 height 13
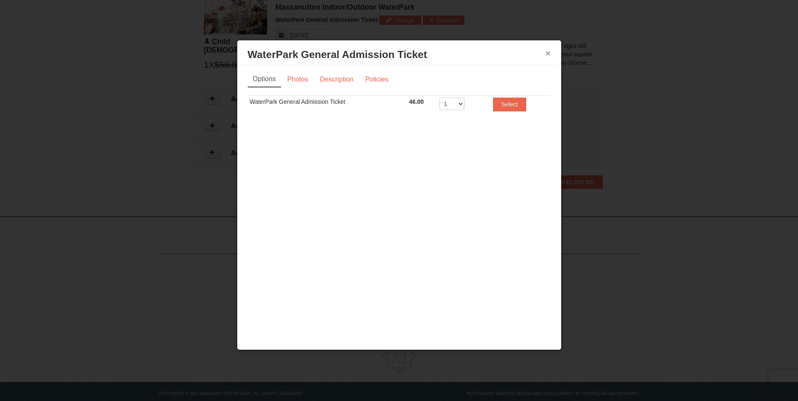
click at [546, 53] on button "×" at bounding box center [548, 53] width 5 height 8
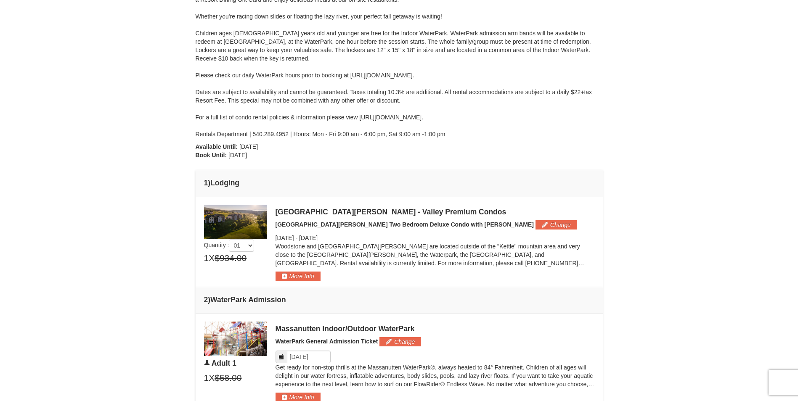
scroll to position [0, 0]
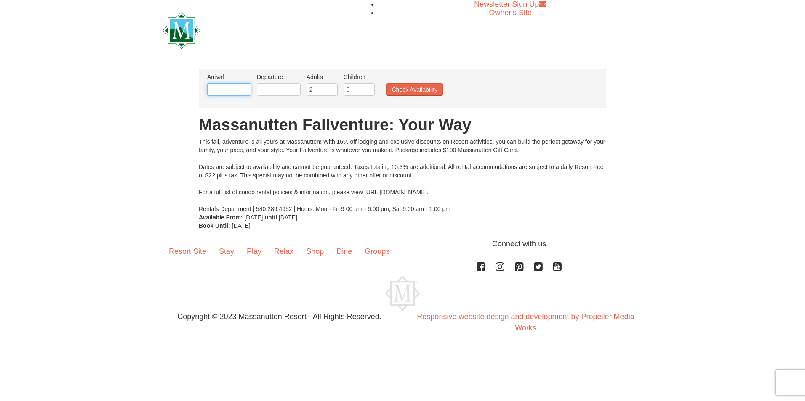
click at [242, 91] on input "text" at bounding box center [229, 89] width 44 height 13
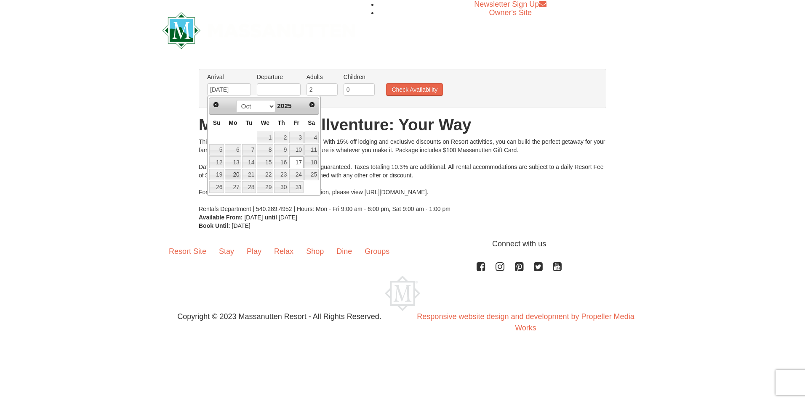
click at [234, 171] on link "20" at bounding box center [233, 175] width 16 height 12
type input "[DATE]"
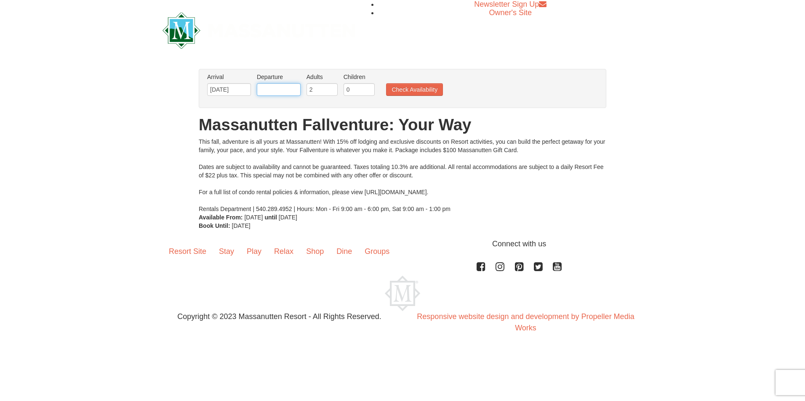
click at [288, 90] on input "text" at bounding box center [279, 89] width 44 height 13
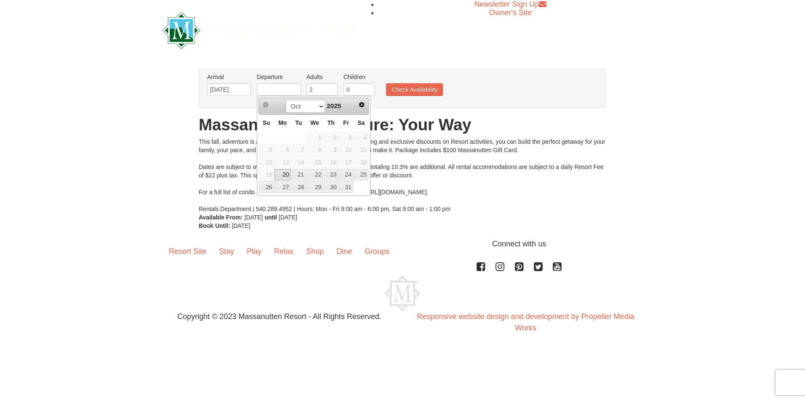
click at [278, 173] on link "20" at bounding box center [282, 175] width 16 height 12
type input "[DATE]"
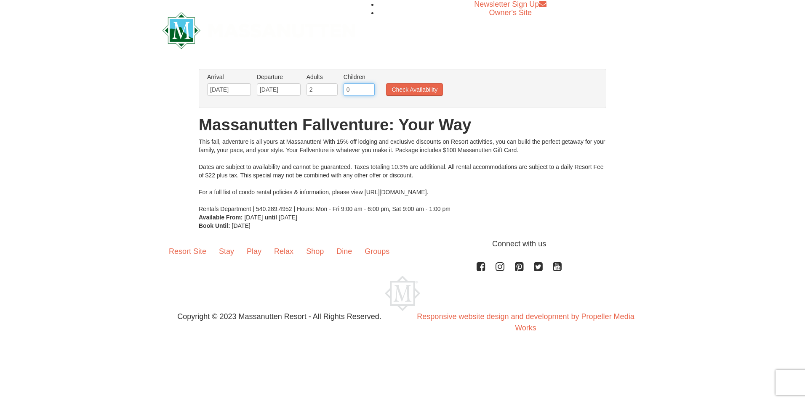
click at [360, 92] on input "0" at bounding box center [358, 89] width 31 height 13
click at [369, 88] on input "1" at bounding box center [358, 89] width 31 height 13
click at [369, 88] on input "2" at bounding box center [358, 89] width 31 height 13
type input "3"
click at [369, 88] on input "3" at bounding box center [358, 89] width 31 height 13
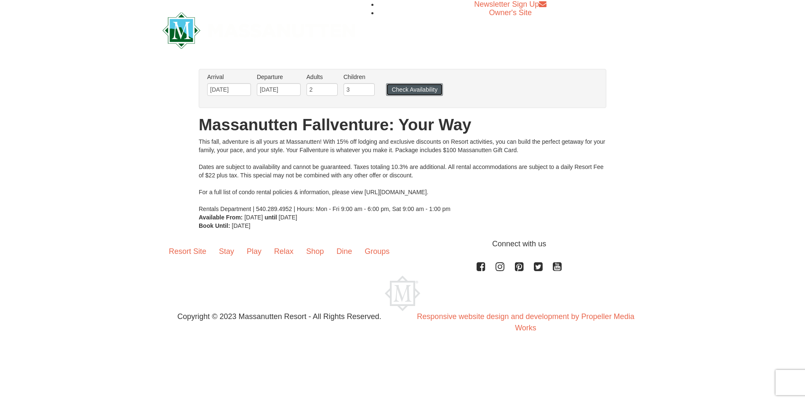
click at [404, 91] on button "Check Availability" at bounding box center [414, 89] width 57 height 13
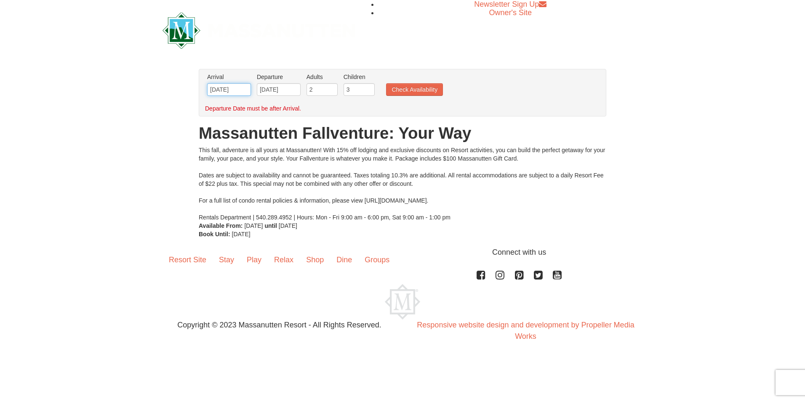
click at [239, 93] on input "[DATE]" at bounding box center [229, 89] width 44 height 13
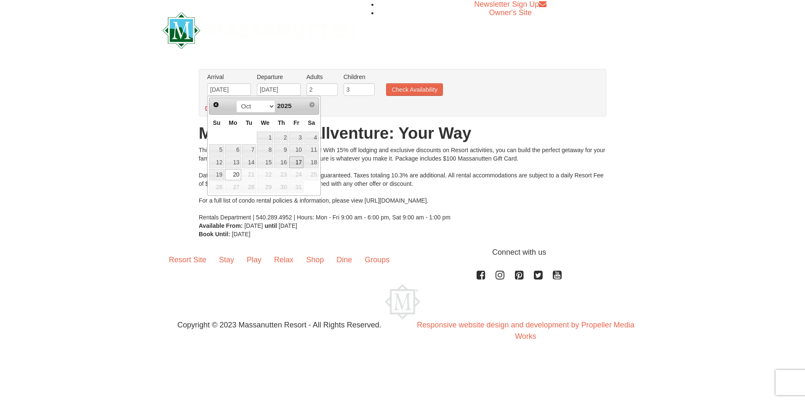
click at [300, 161] on link "17" at bounding box center [296, 163] width 14 height 12
type input "[DATE]"
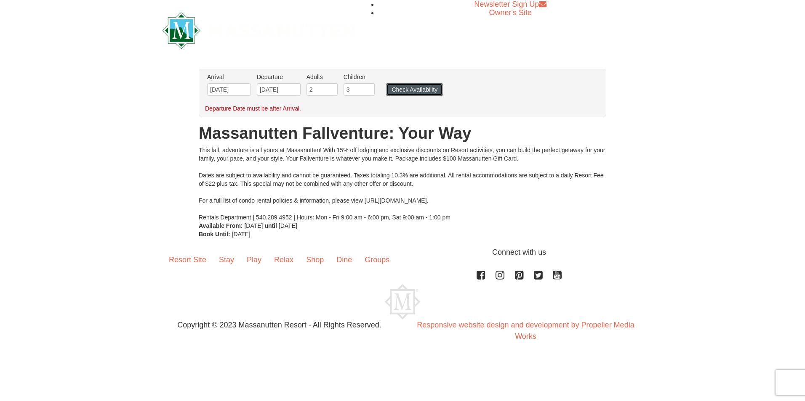
click at [415, 90] on button "Check Availability" at bounding box center [414, 89] width 57 height 13
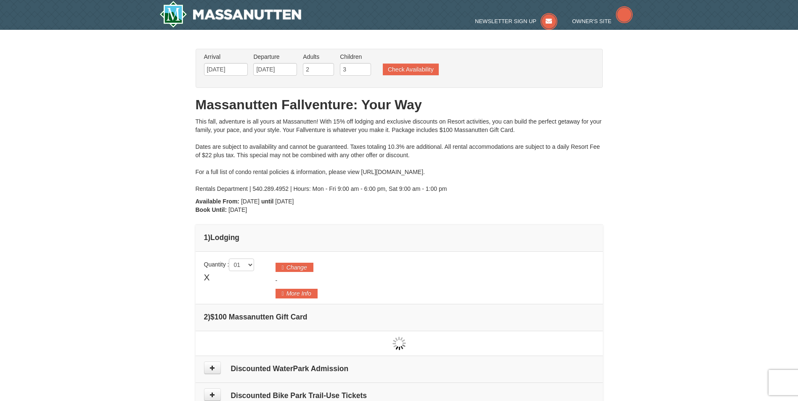
type input "[DATE]"
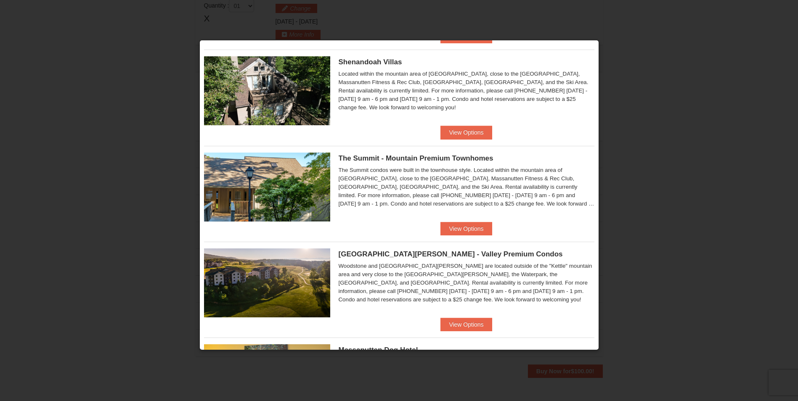
scroll to position [210, 0]
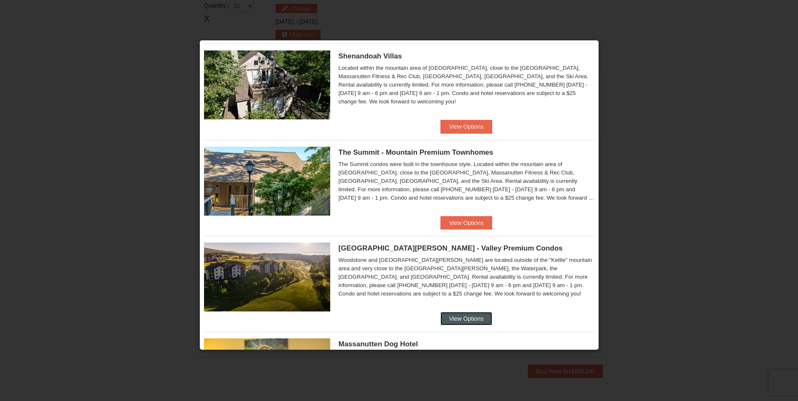
click at [466, 318] on button "View Options" at bounding box center [466, 318] width 51 height 13
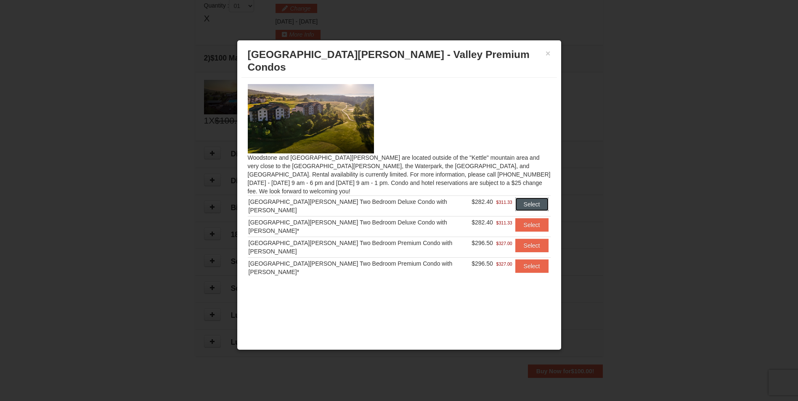
click at [524, 198] on button "Select" at bounding box center [531, 204] width 33 height 13
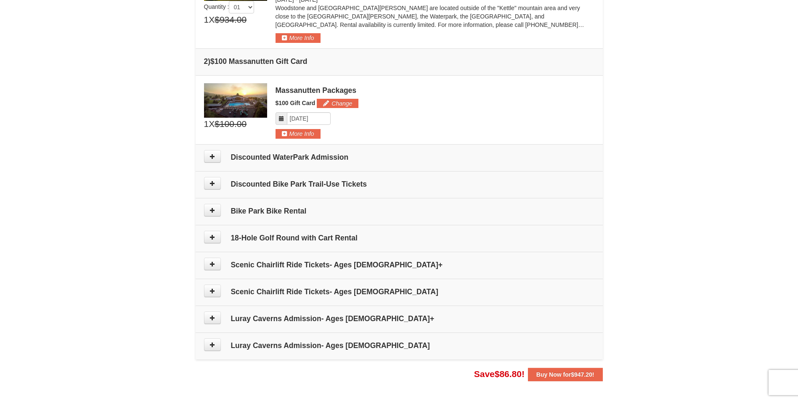
scroll to position [294, 0]
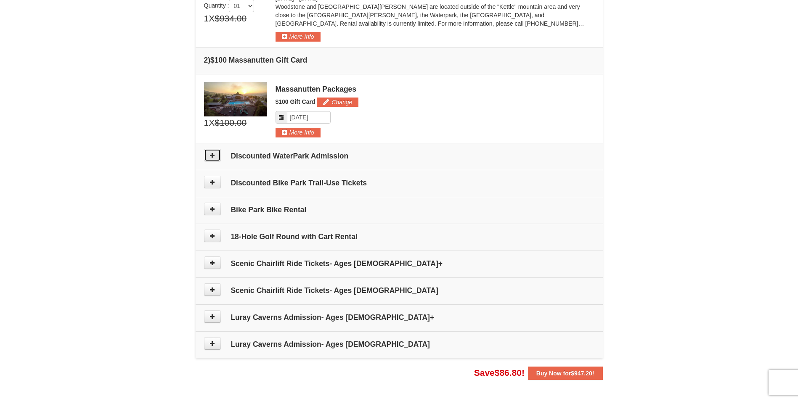
click at [208, 154] on button at bounding box center [212, 155] width 17 height 13
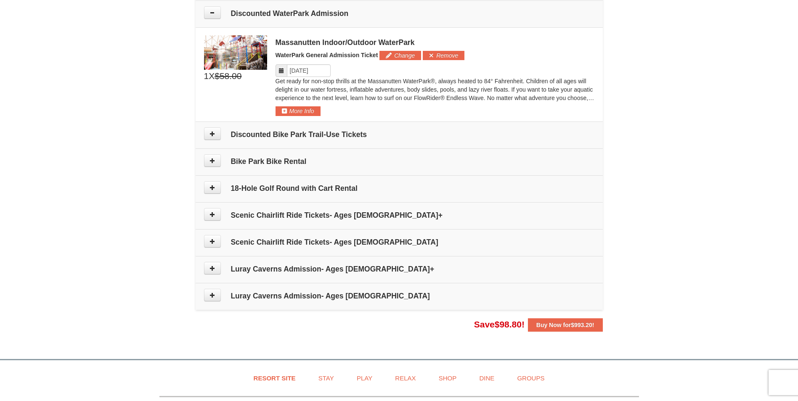
scroll to position [437, 0]
click at [396, 54] on button "Change" at bounding box center [401, 54] width 42 height 9
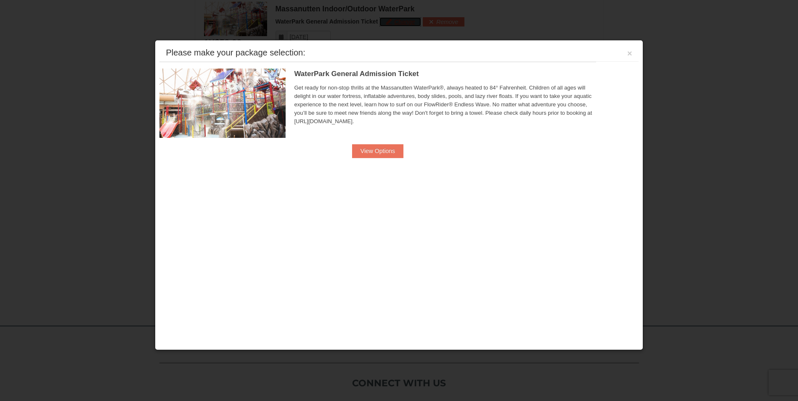
scroll to position [472, 0]
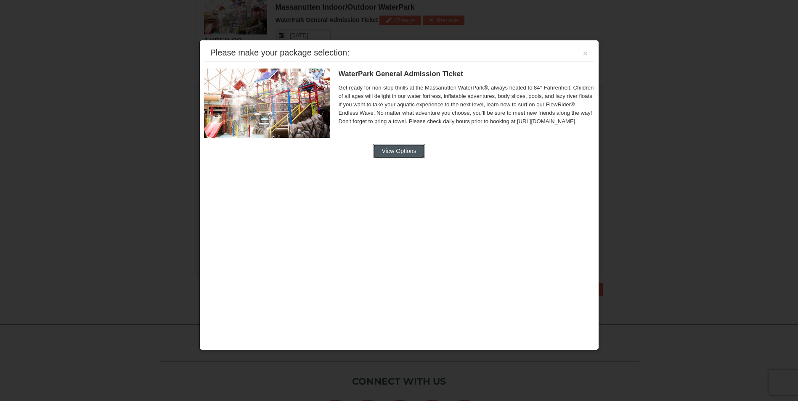
click at [396, 151] on button "View Options" at bounding box center [398, 150] width 51 height 13
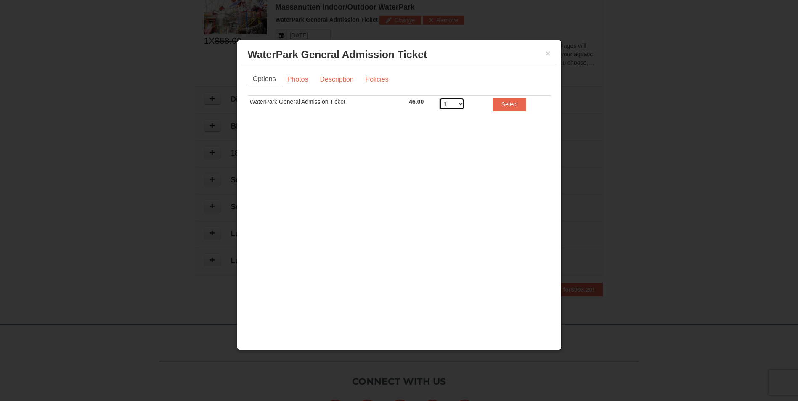
click at [461, 105] on select "1 2 3 4 5 6 7 8" at bounding box center [451, 104] width 25 height 13
select select "5"
click at [439, 98] on select "1 2 3 4 5 6 7 8" at bounding box center [451, 104] width 25 height 13
click at [504, 106] on button "Select" at bounding box center [509, 104] width 33 height 13
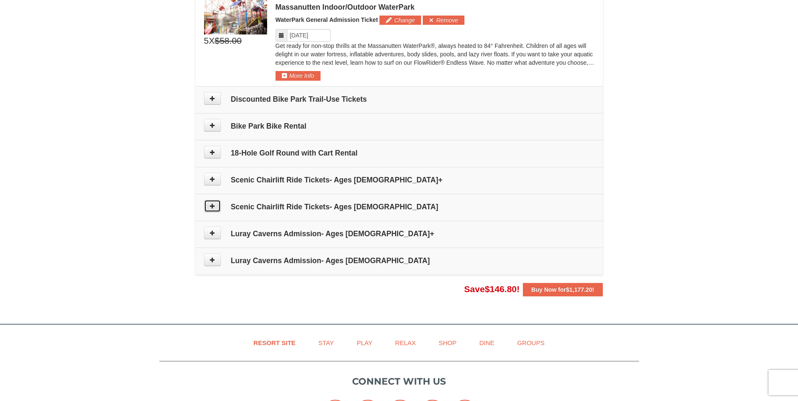
click at [215, 201] on button at bounding box center [212, 206] width 17 height 13
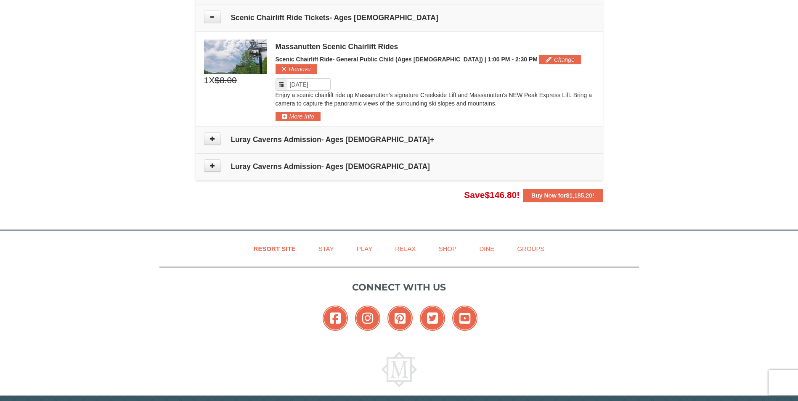
scroll to position [666, 0]
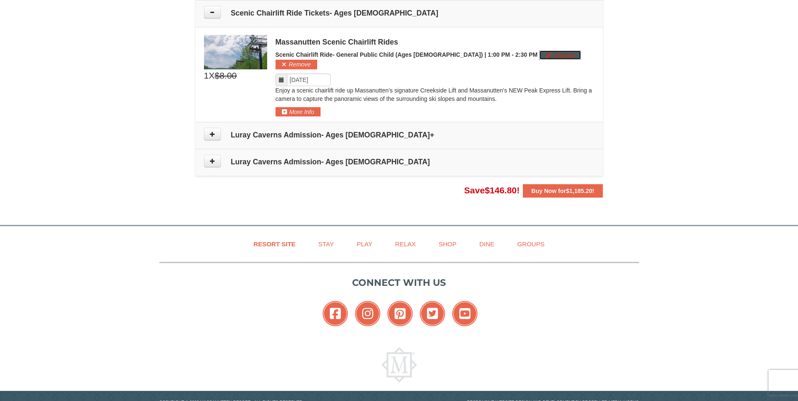
click at [539, 52] on button "Change" at bounding box center [560, 54] width 42 height 9
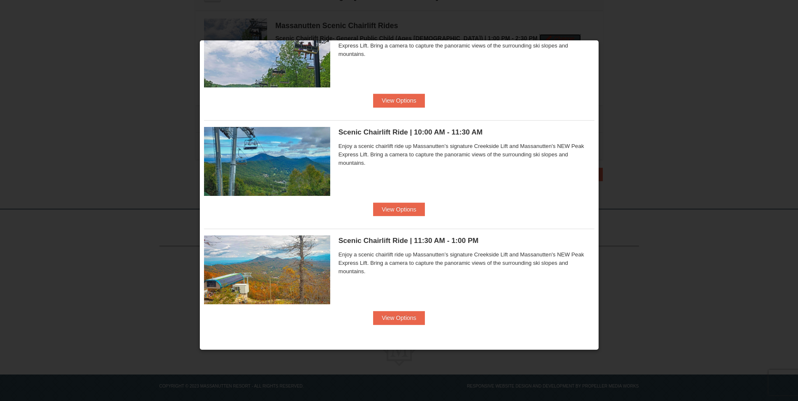
scroll to position [9, 0]
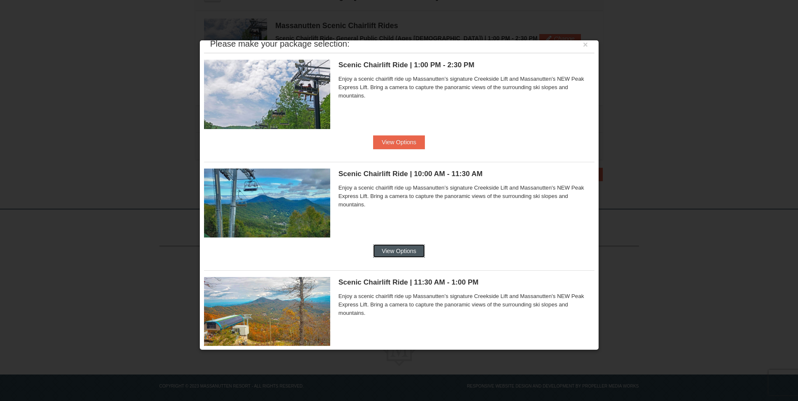
click at [399, 251] on button "View Options" at bounding box center [398, 250] width 51 height 13
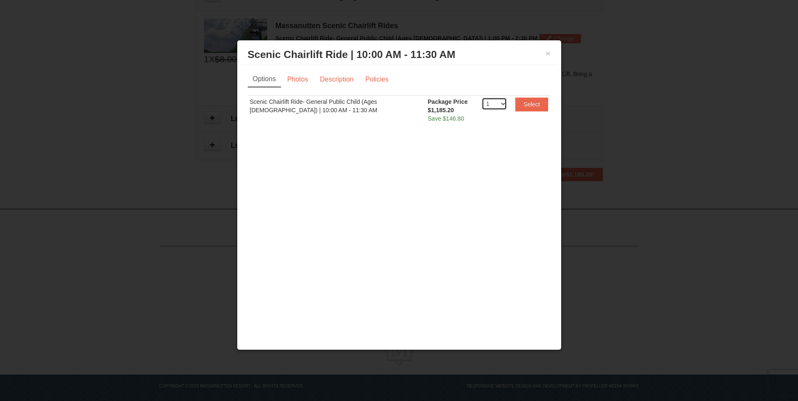
click at [502, 103] on select "1 2 3 4 5 6 7 8 9 10 11 12 13 14 15 16 17 18 19 20" at bounding box center [494, 104] width 25 height 13
click at [482, 98] on select "1 2 3 4 5 6 7 8 9 10 11 12 13 14 15 16 17 18 19 20" at bounding box center [494, 104] width 25 height 13
click at [503, 101] on select "1 2 3 4 5 6 7 8 9 10 11 12 13 14 15 16 17 18 19 20" at bounding box center [494, 104] width 25 height 13
click at [501, 102] on select "1 2 3 4 5 6 7 8 9 10 11 12 13 14 15 16 17 18 19 20" at bounding box center [494, 104] width 25 height 13
click at [377, 79] on link "Policies" at bounding box center [377, 80] width 34 height 16
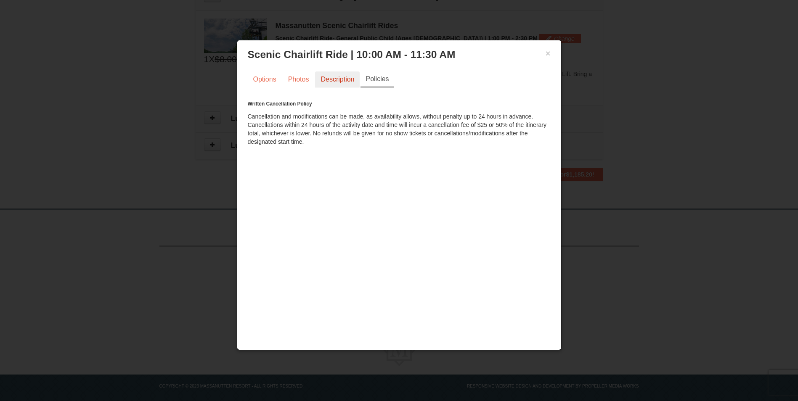
click at [351, 81] on link "Description" at bounding box center [337, 80] width 45 height 16
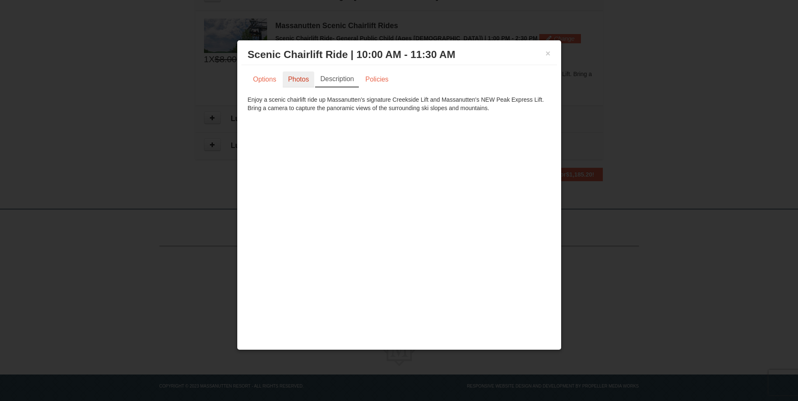
click at [300, 82] on link "Photos" at bounding box center [299, 80] width 32 height 16
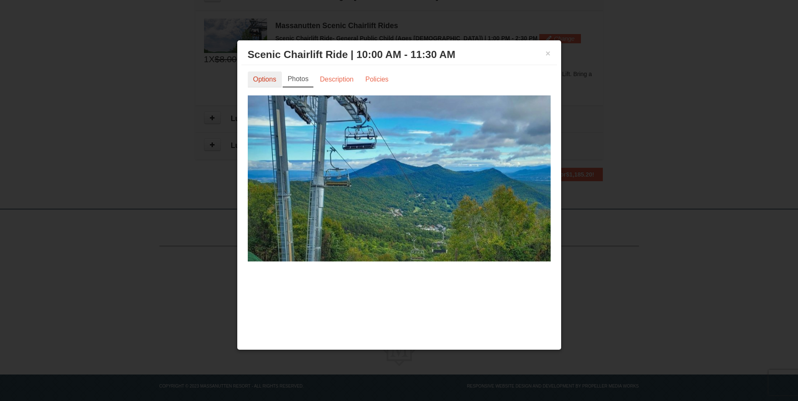
click at [267, 83] on link "Options" at bounding box center [265, 80] width 34 height 16
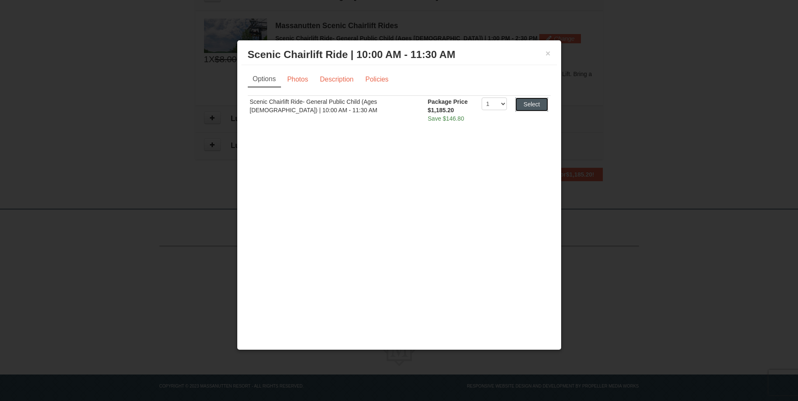
click at [533, 105] on button "Select" at bounding box center [531, 104] width 33 height 13
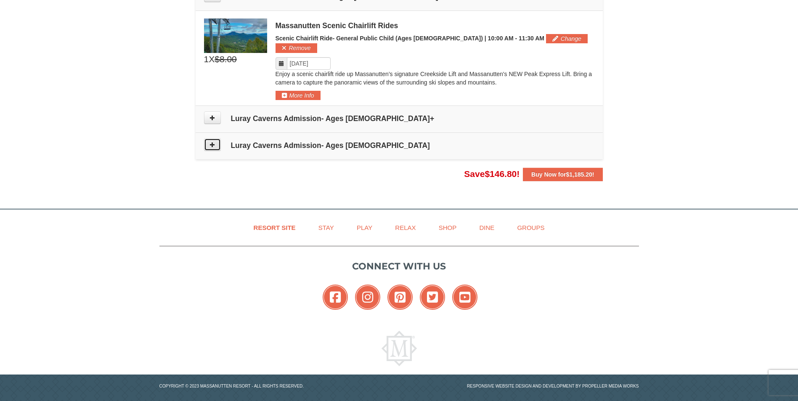
click at [218, 138] on button at bounding box center [212, 144] width 17 height 13
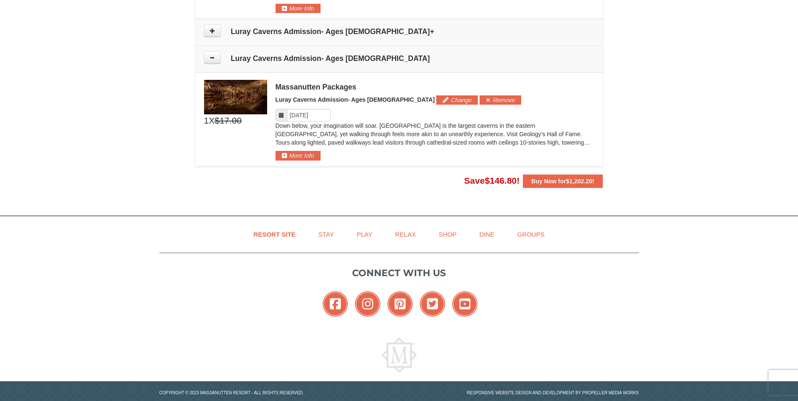
scroll to position [777, 0]
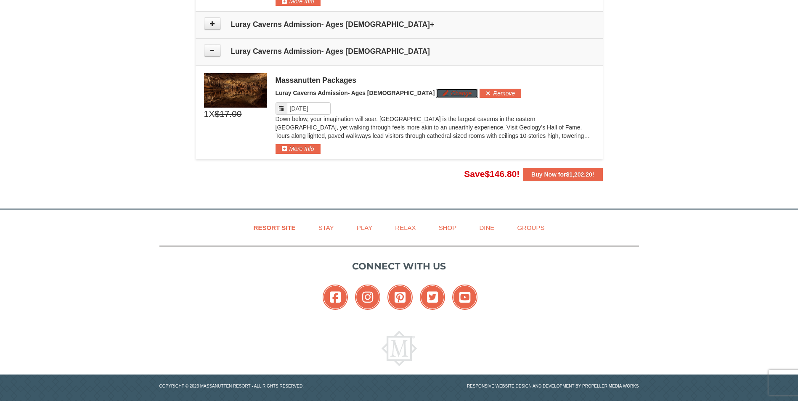
click at [436, 89] on button "Change" at bounding box center [457, 93] width 42 height 9
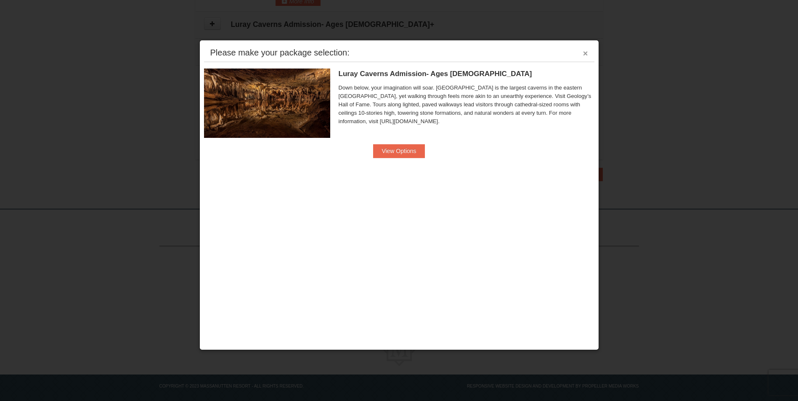
click at [586, 51] on button "×" at bounding box center [585, 53] width 5 height 8
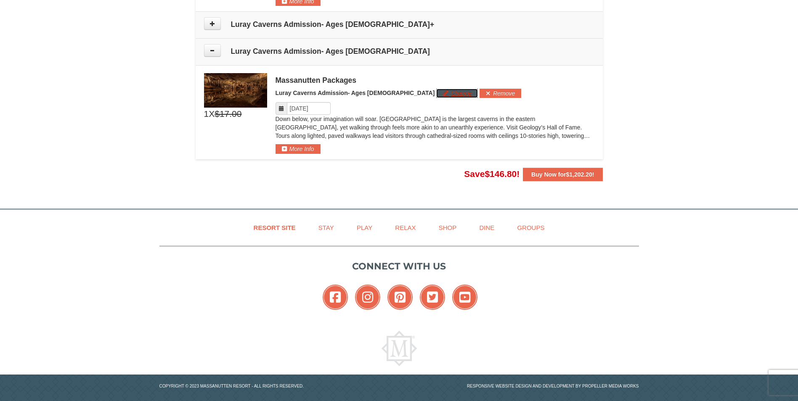
click at [436, 89] on button "Change" at bounding box center [457, 93] width 42 height 9
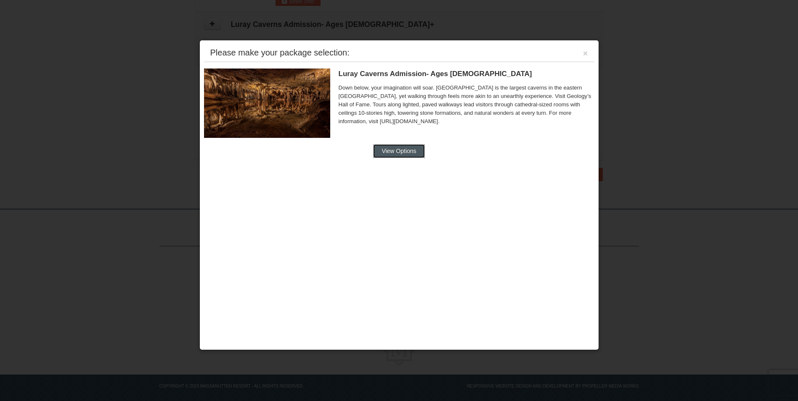
click at [395, 157] on button "View Options" at bounding box center [398, 150] width 51 height 13
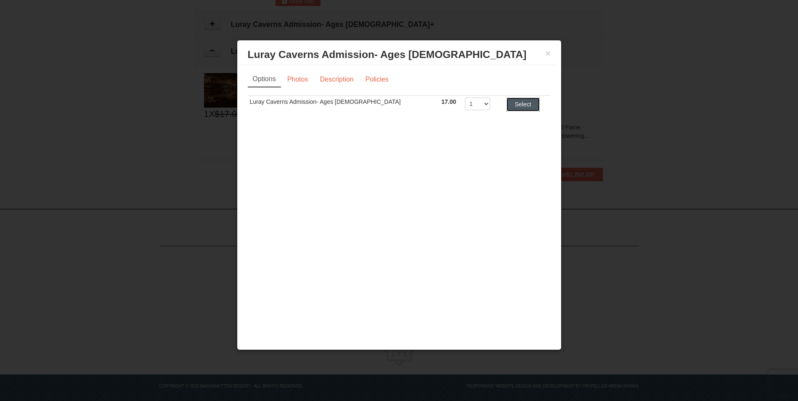
click at [511, 102] on button "Select" at bounding box center [523, 104] width 33 height 13
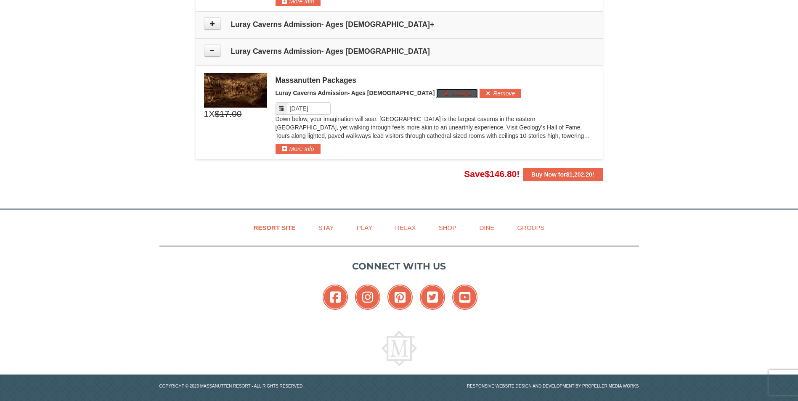
click at [436, 89] on button "Change" at bounding box center [457, 93] width 42 height 9
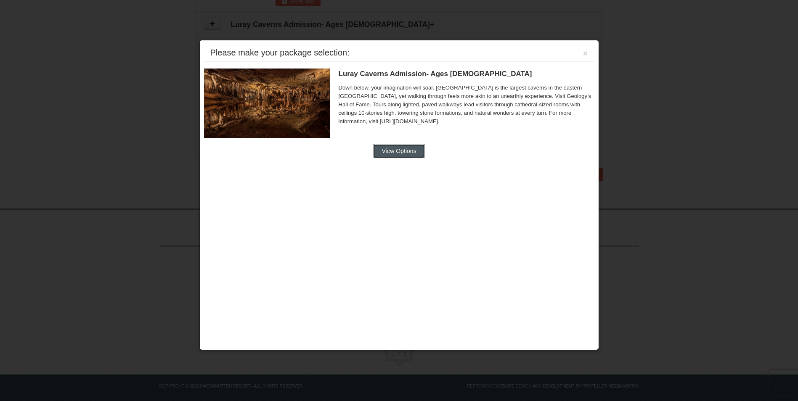
click at [387, 148] on button "View Options" at bounding box center [398, 150] width 51 height 13
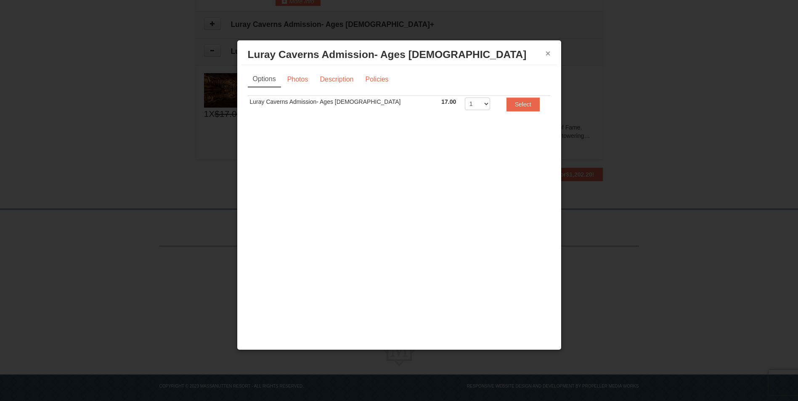
click at [547, 51] on button "×" at bounding box center [548, 53] width 5 height 8
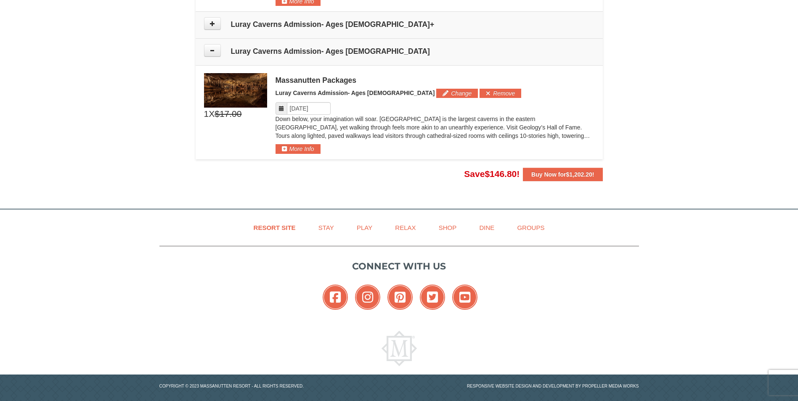
scroll to position [735, 0]
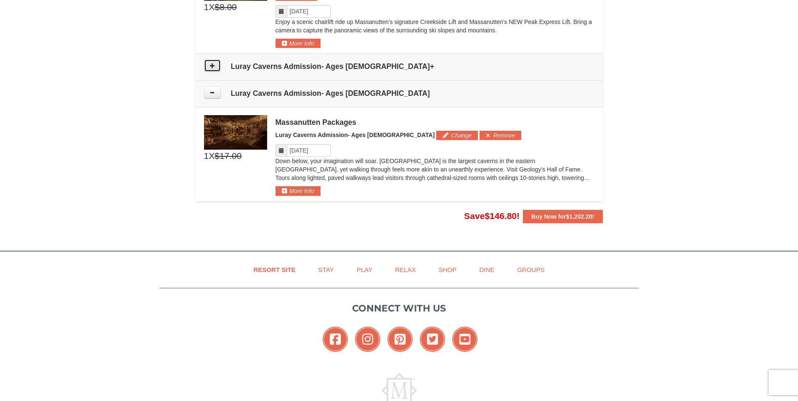
click at [214, 63] on icon at bounding box center [213, 66] width 6 height 6
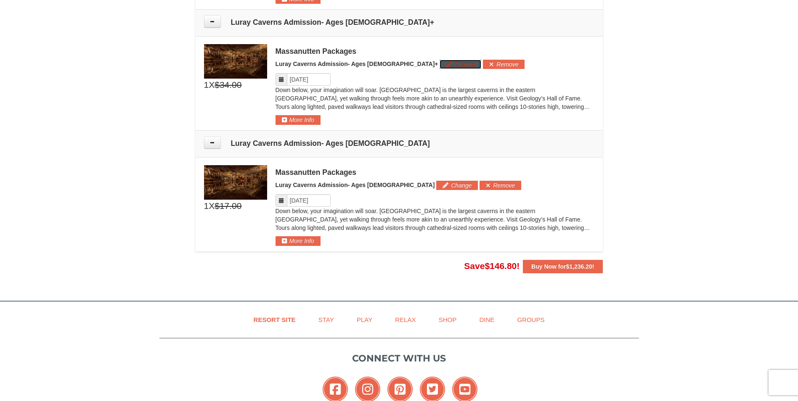
click at [440, 60] on button "Change" at bounding box center [461, 64] width 42 height 9
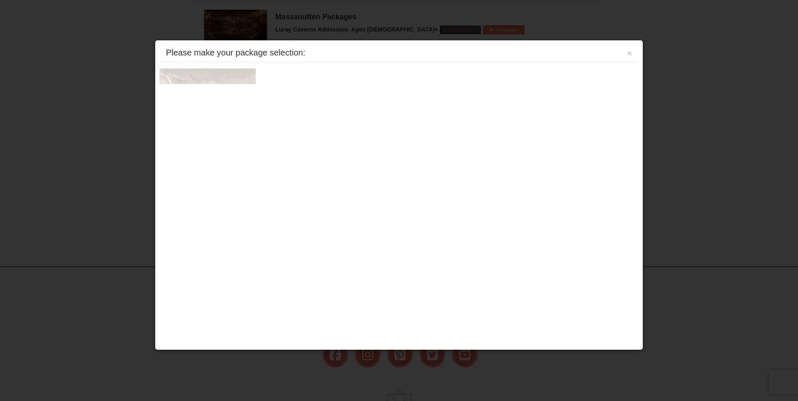
scroll to position [814, 0]
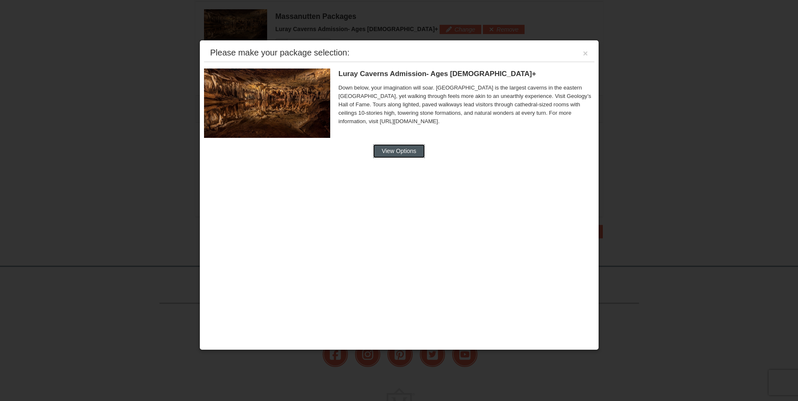
click at [405, 147] on button "View Options" at bounding box center [398, 150] width 51 height 13
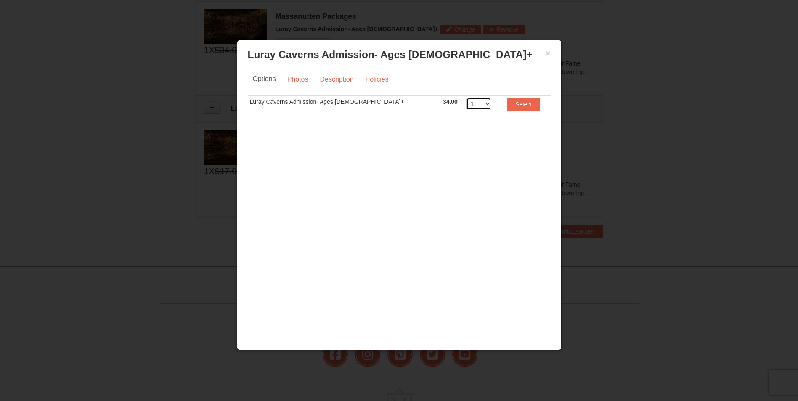
click at [466, 104] on select "1 2 3 4 5 6 7 8 9 10 11 12 13 14 15 16 17 18 19 20" at bounding box center [478, 104] width 25 height 13
select select "3"
click at [466, 98] on select "1 2 3 4 5 6 7 8 9 10 11 12 13 14 15 16 17 18 19 20" at bounding box center [478, 104] width 25 height 13
click at [514, 106] on button "Select" at bounding box center [523, 104] width 33 height 13
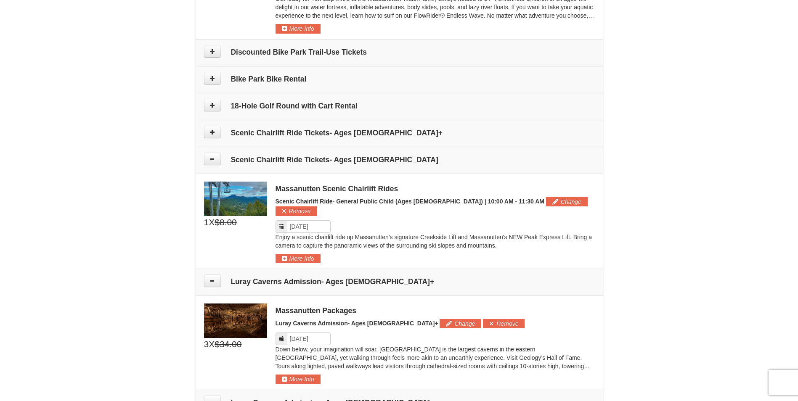
scroll to position [477, 0]
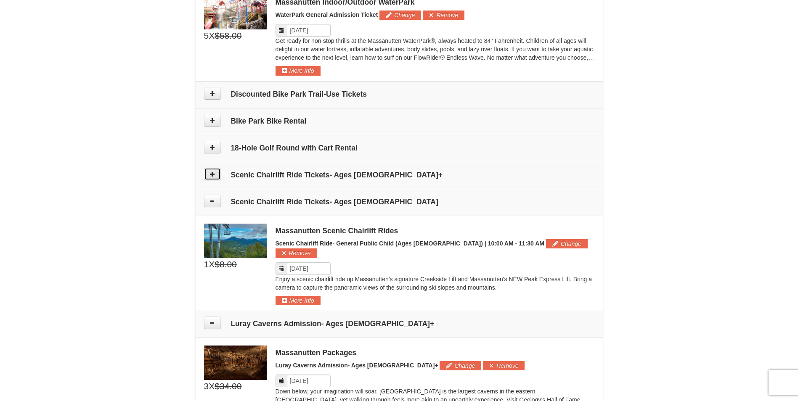
click at [210, 175] on icon at bounding box center [213, 174] width 6 height 6
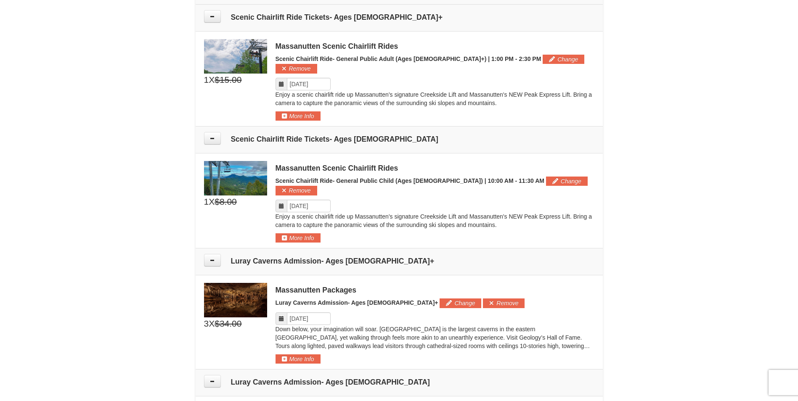
scroll to position [639, 0]
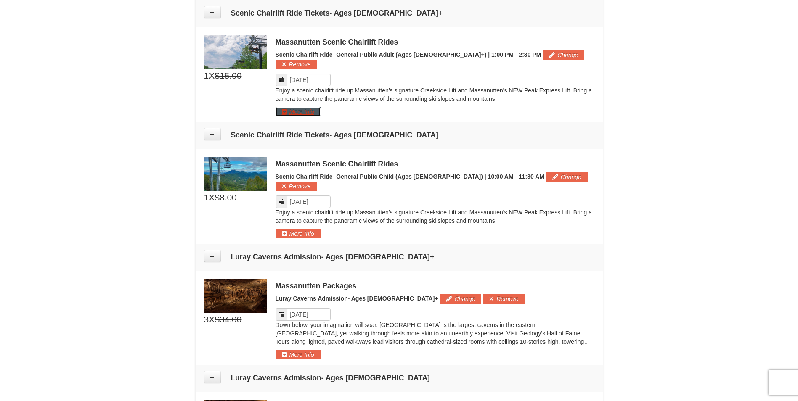
click at [314, 107] on button "More Info" at bounding box center [298, 111] width 45 height 9
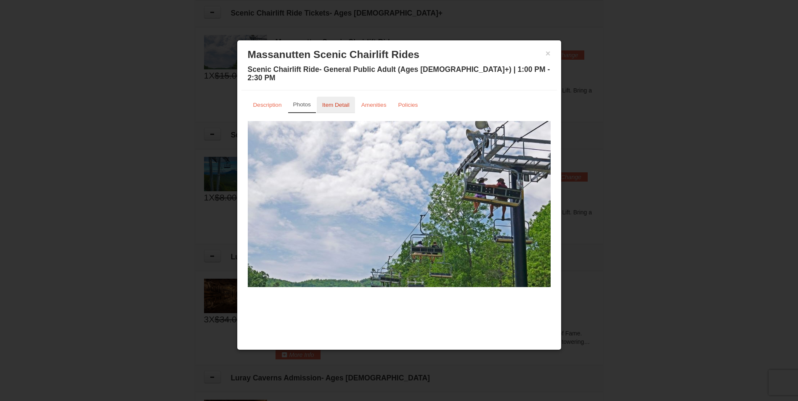
click at [330, 102] on small "Item Detail" at bounding box center [335, 105] width 27 height 6
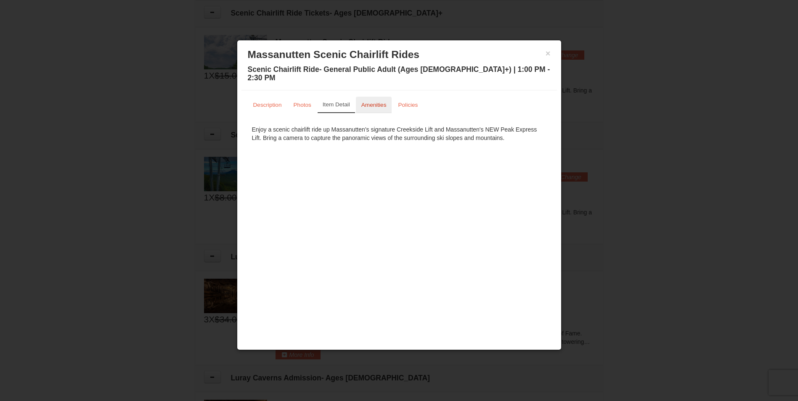
click at [366, 102] on small "Amenities" at bounding box center [373, 105] width 25 height 6
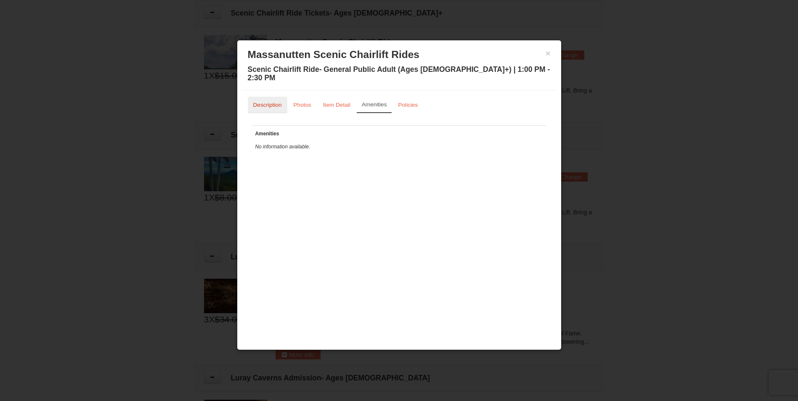
click at [270, 102] on small "Description" at bounding box center [267, 105] width 29 height 6
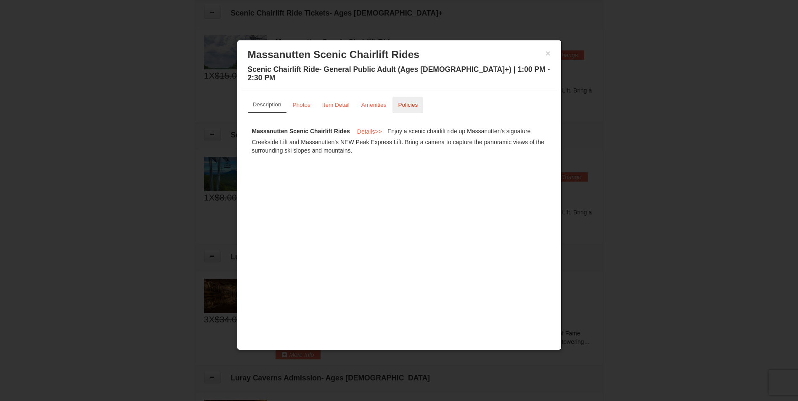
click at [405, 97] on link "Policies" at bounding box center [408, 105] width 31 height 16
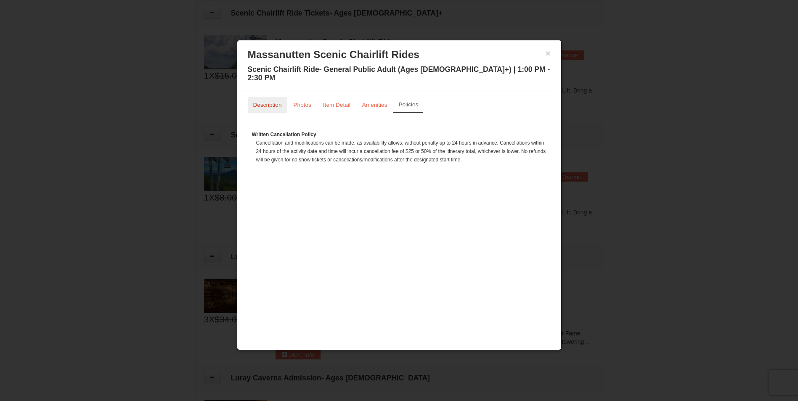
click at [272, 102] on small "Description" at bounding box center [267, 105] width 29 height 6
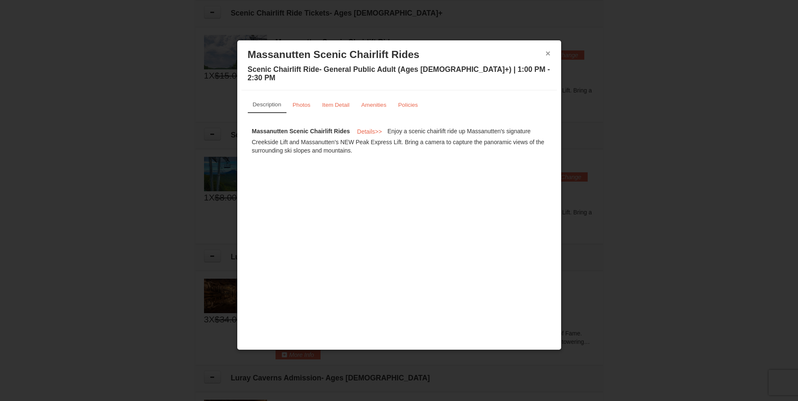
click at [548, 54] on button "×" at bounding box center [548, 53] width 5 height 8
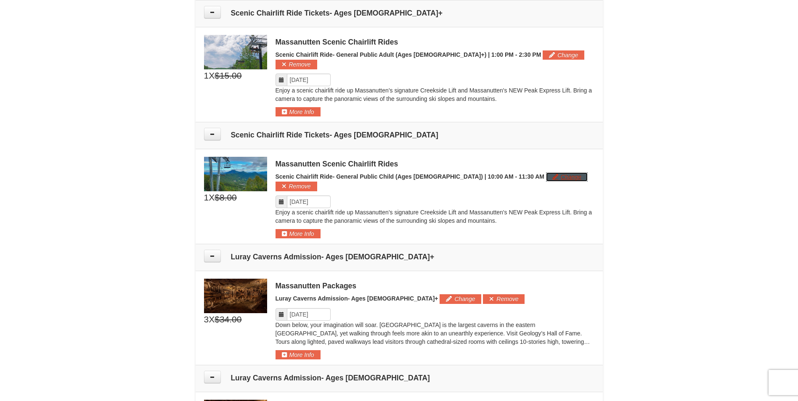
click at [546, 173] on button "Change" at bounding box center [567, 177] width 42 height 9
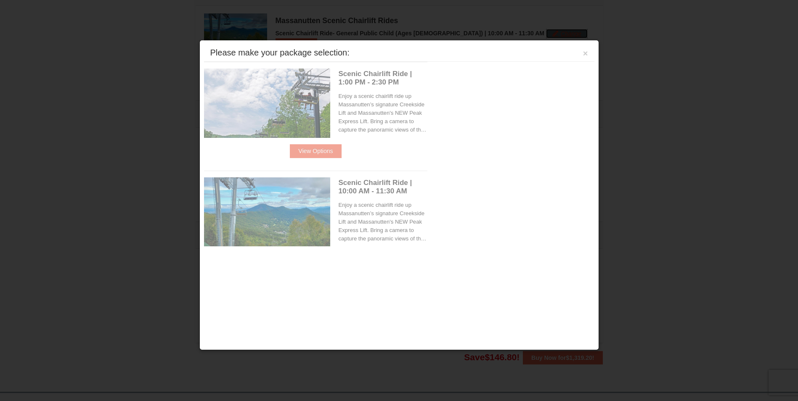
scroll to position [787, 0]
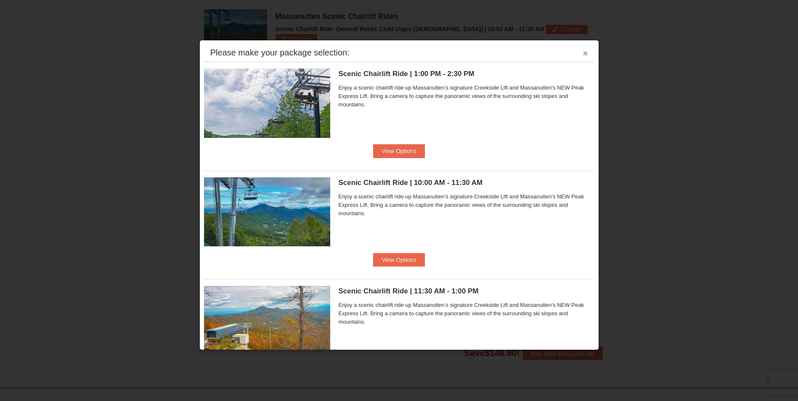
click at [583, 49] on button "×" at bounding box center [585, 53] width 5 height 8
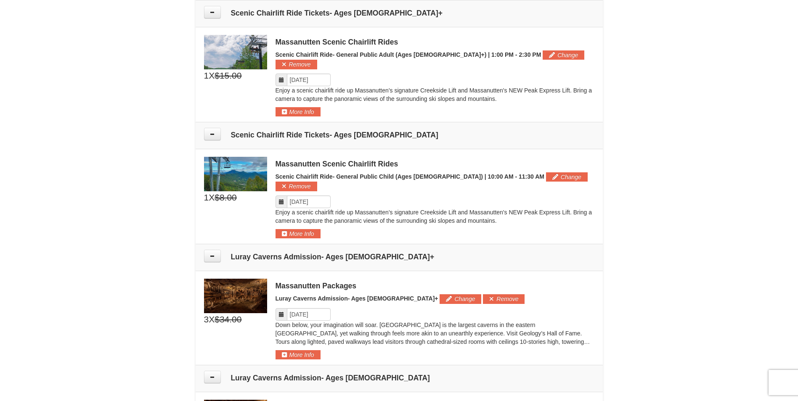
scroll to position [619, 0]
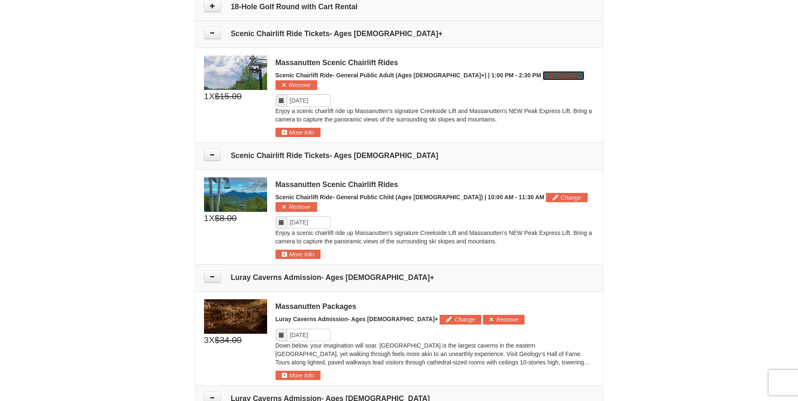
click at [543, 75] on button "Change" at bounding box center [564, 75] width 42 height 9
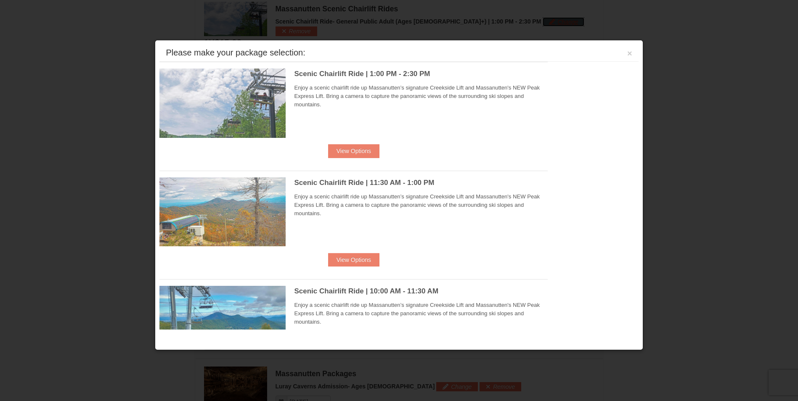
scroll to position [674, 0]
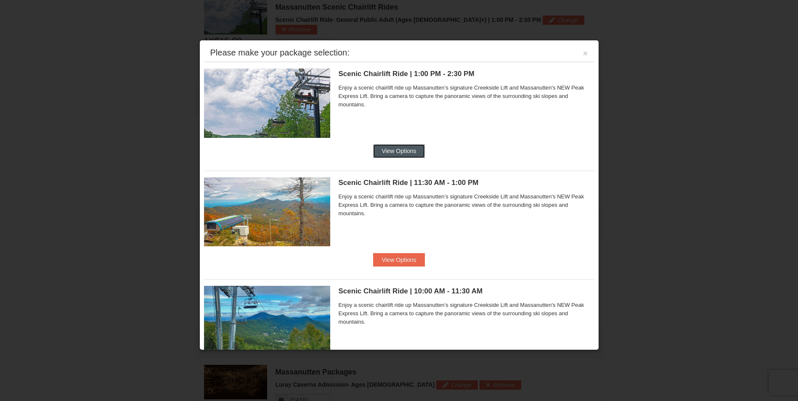
click at [393, 154] on button "View Options" at bounding box center [398, 150] width 51 height 13
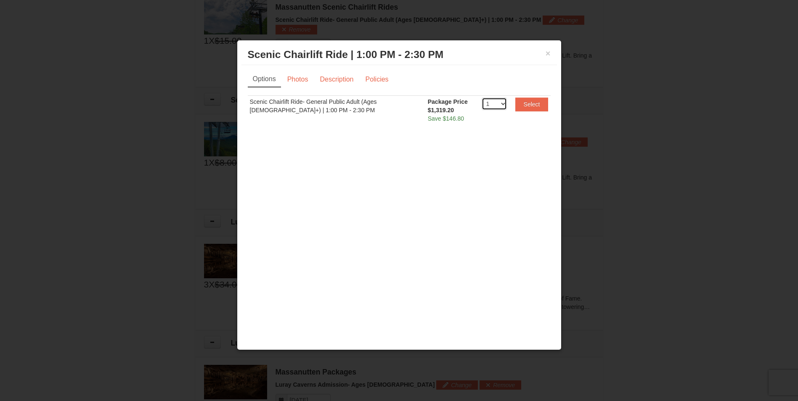
click at [500, 104] on select "1 2 3 4 5 6 7 8 9 10 11 12 13 14 15 16 17 18 19 20" at bounding box center [494, 104] width 25 height 13
select select "3"
click at [482, 98] on select "1 2 3 4 5 6 7 8 9 10 11 12 13 14 15 16 17 18 19 20" at bounding box center [494, 104] width 25 height 13
click at [536, 104] on button "Select" at bounding box center [531, 104] width 33 height 13
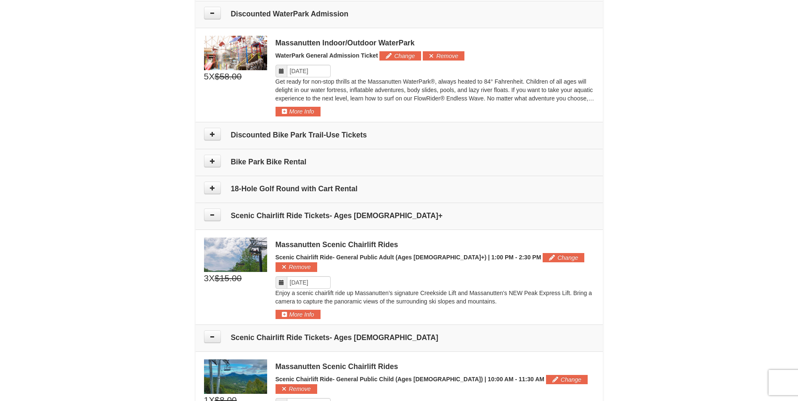
scroll to position [422, 0]
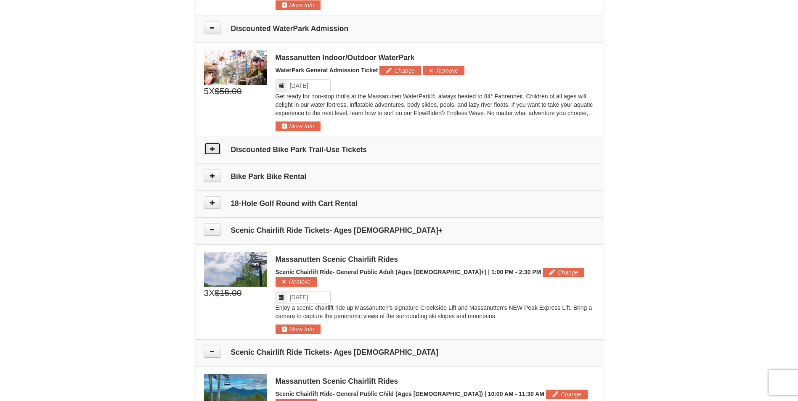
click at [210, 150] on icon at bounding box center [213, 149] width 6 height 6
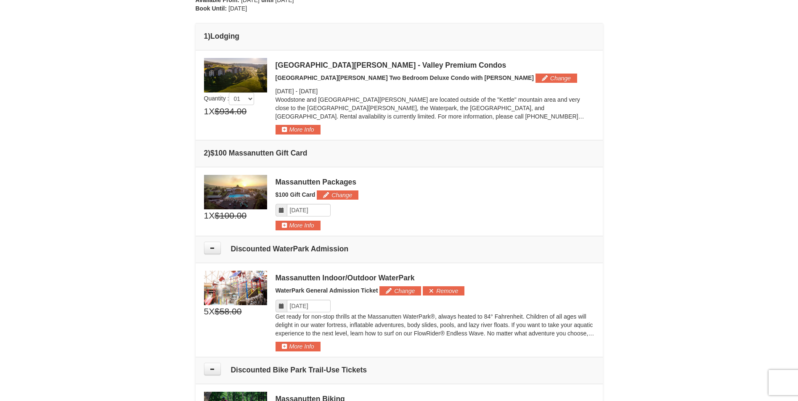
scroll to position [222, 0]
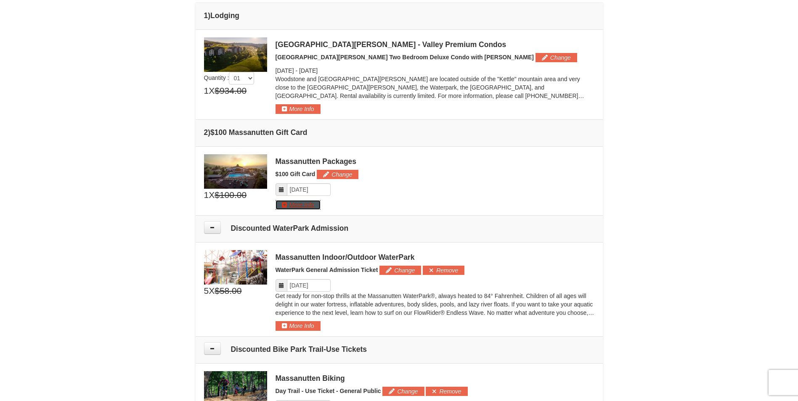
click at [283, 208] on button "More Info" at bounding box center [298, 204] width 45 height 9
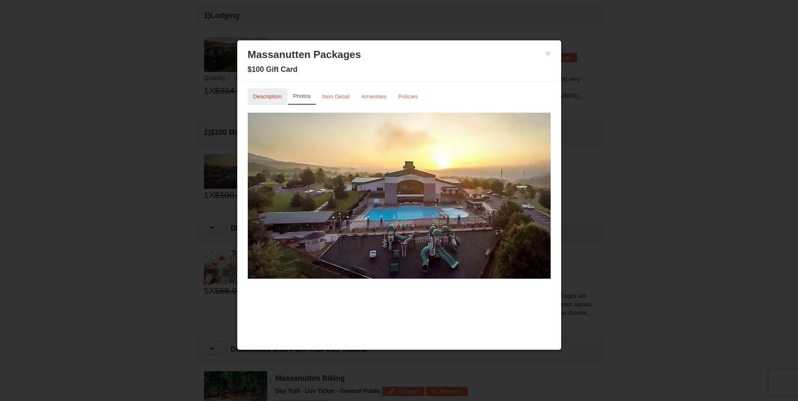
click at [272, 100] on link "Description" at bounding box center [268, 96] width 40 height 16
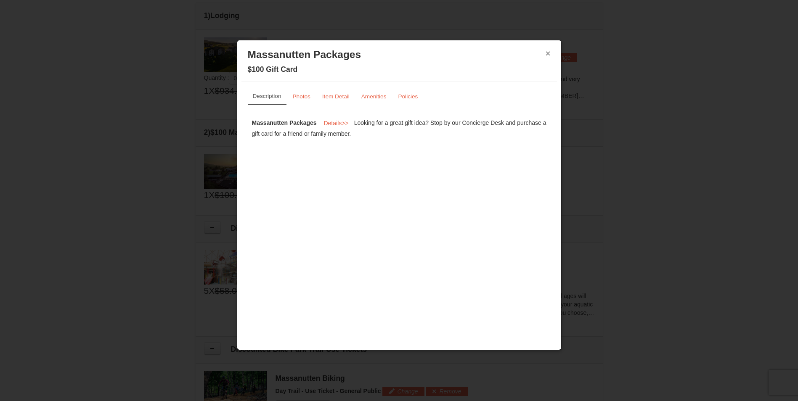
click at [548, 54] on button "×" at bounding box center [548, 53] width 5 height 8
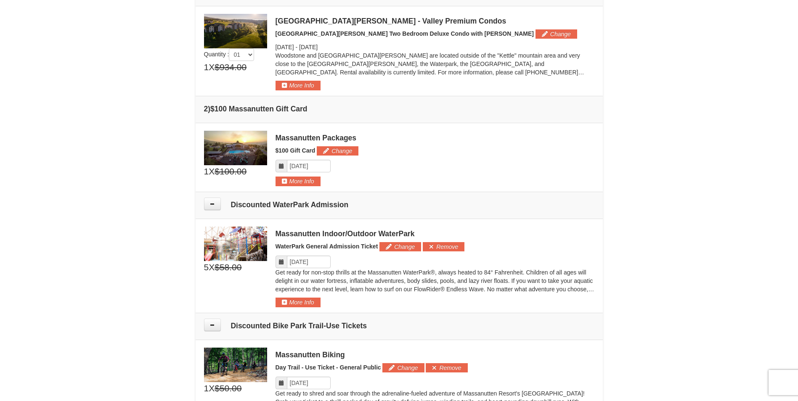
scroll to position [264, 0]
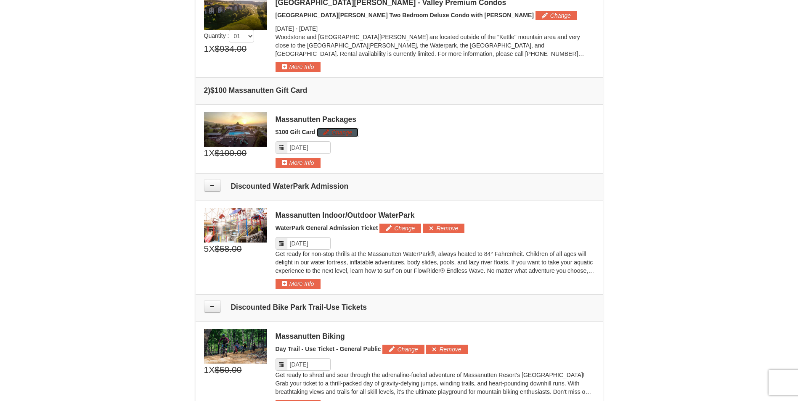
click at [342, 130] on button "Change" at bounding box center [338, 132] width 42 height 9
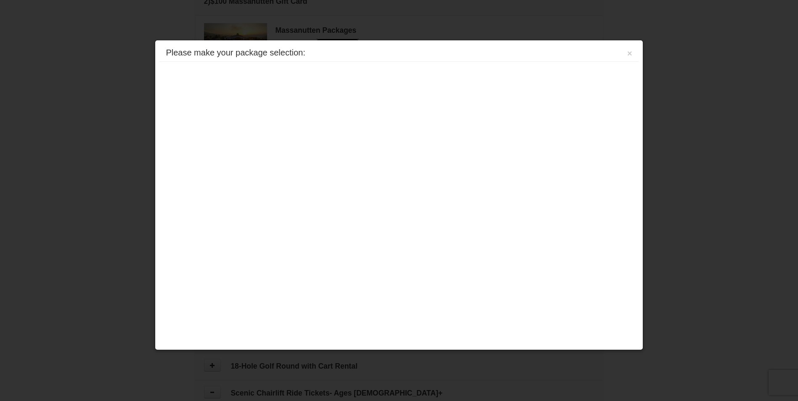
scroll to position [376, 0]
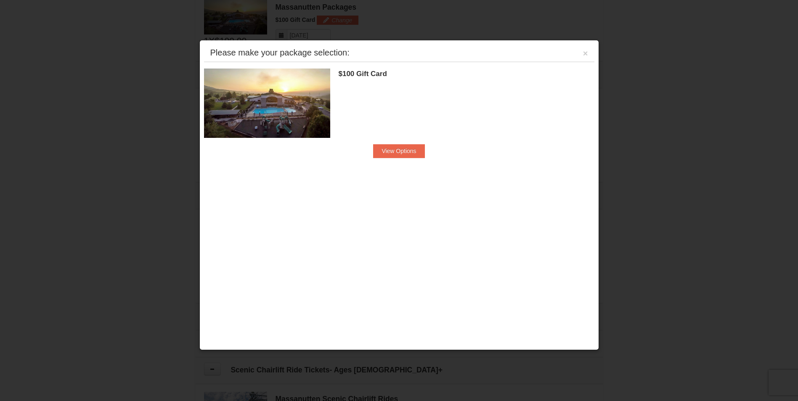
click at [408, 158] on div "$100 Gift Card Massanutten Packages View Options" at bounding box center [399, 113] width 390 height 102
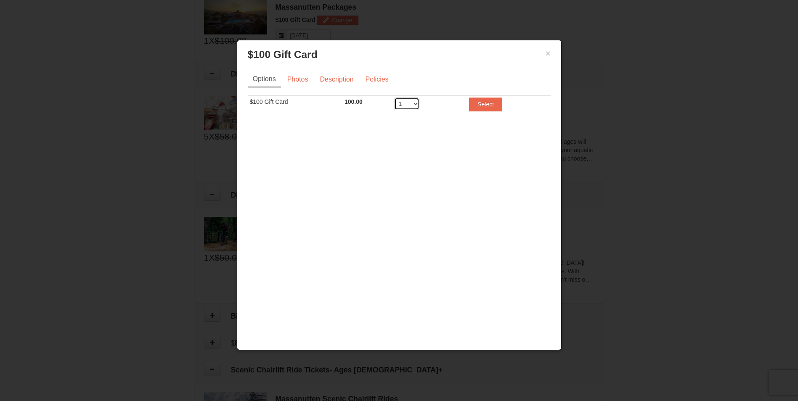
click at [414, 106] on select "1 2 3 4 5 6 7 8 9 10 11 12 13 14 15 16 17 18 19 20" at bounding box center [406, 104] width 25 height 13
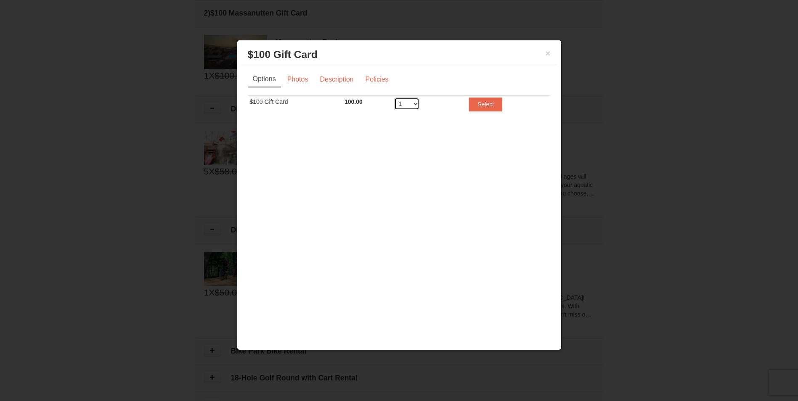
scroll to position [334, 0]
click at [449, 127] on div "Options Photos Description Policies Sorry, no matches found. Please remove some…" at bounding box center [400, 98] width 316 height 66
click at [549, 53] on button "×" at bounding box center [548, 53] width 5 height 8
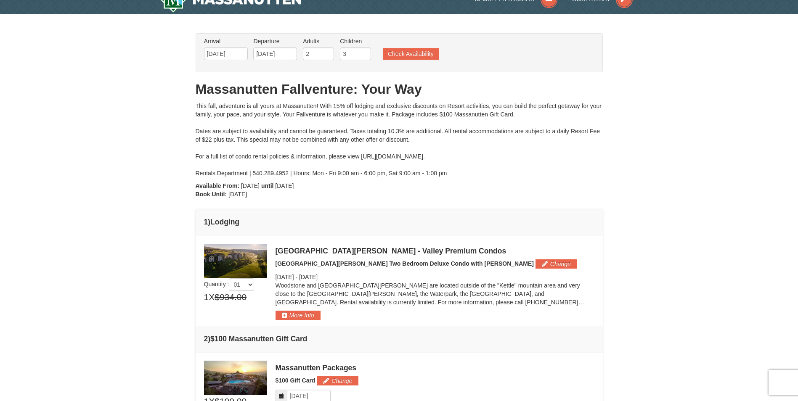
scroll to position [0, 0]
